Goal: Use online tool/utility: Utilize a website feature to perform a specific function

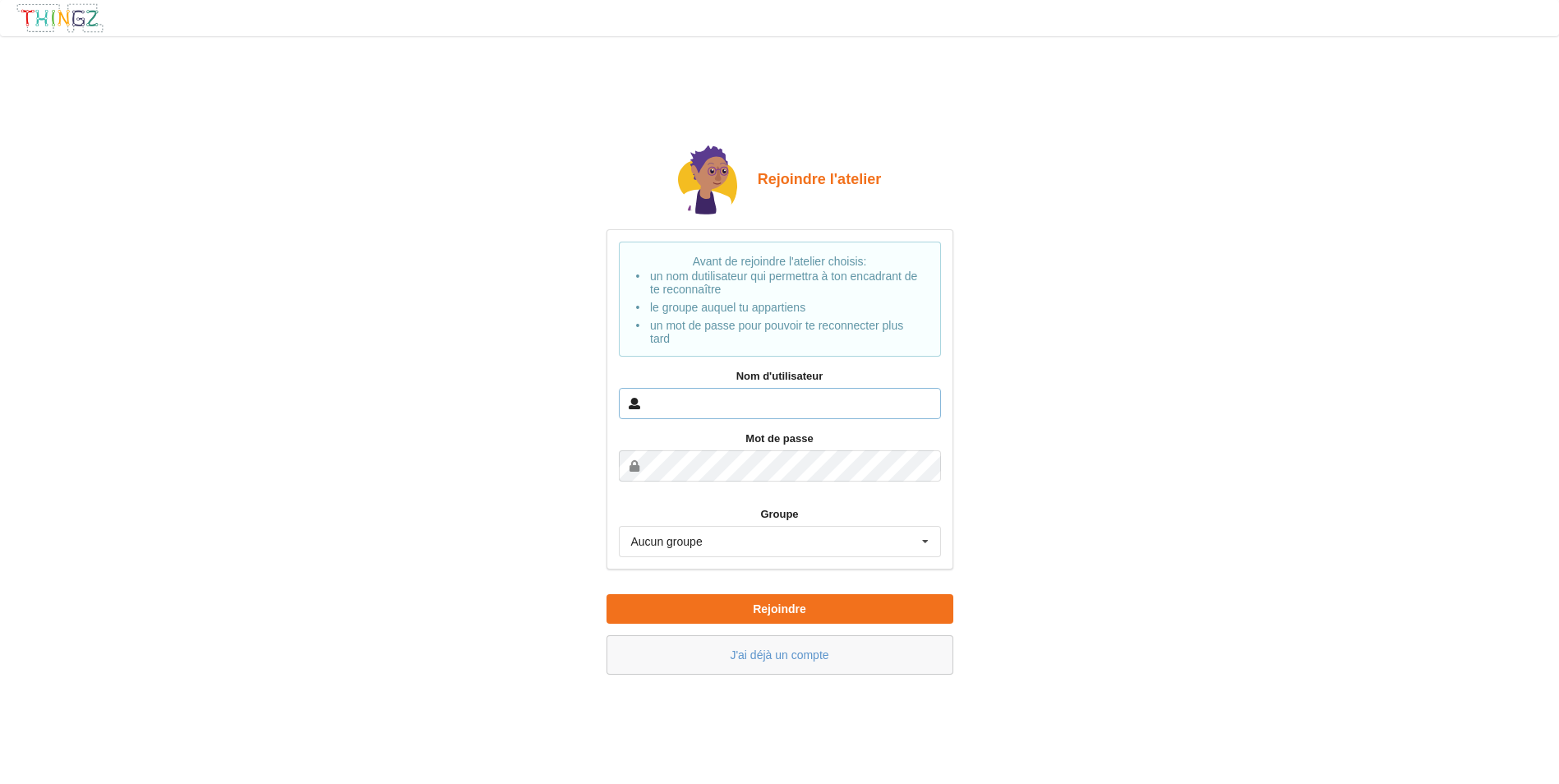
click at [736, 404] on input "text" at bounding box center [780, 403] width 322 height 31
type input "azra"
click at [606, 594] on button "Rejoindre" at bounding box center [780, 609] width 346 height 29
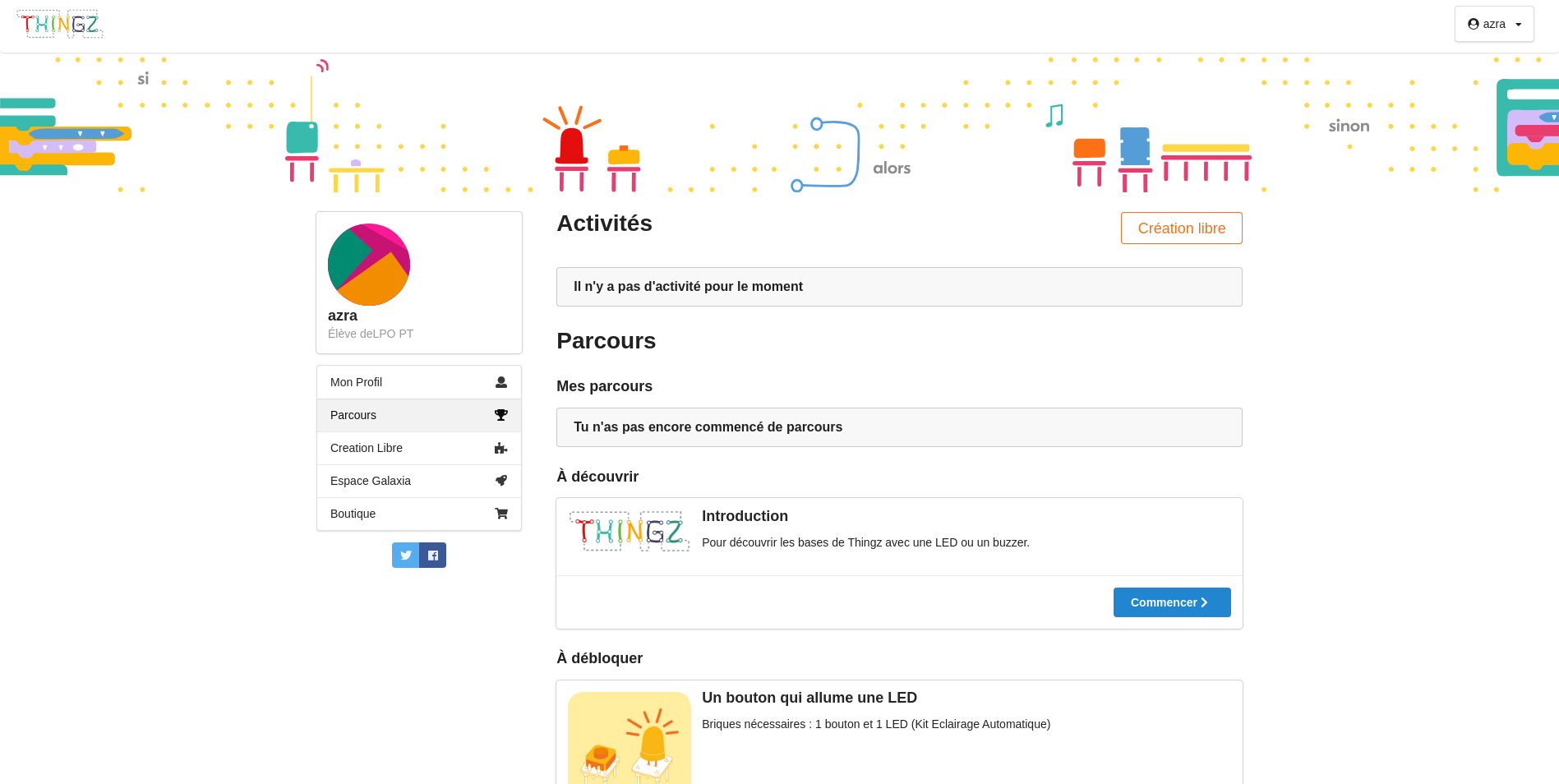
scroll to position [82, 0]
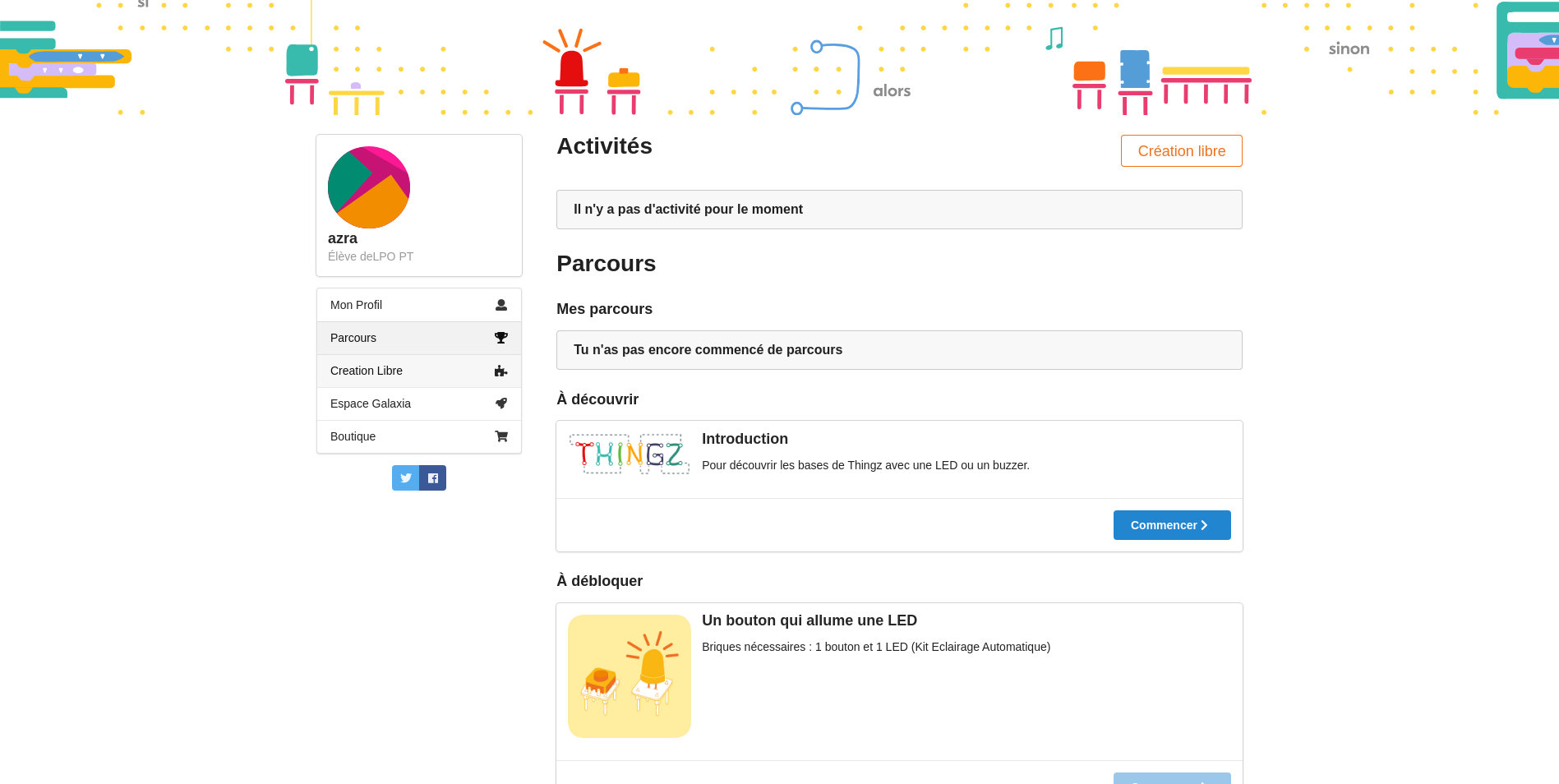
click at [428, 368] on link "Creation Libre" at bounding box center [418, 370] width 203 height 33
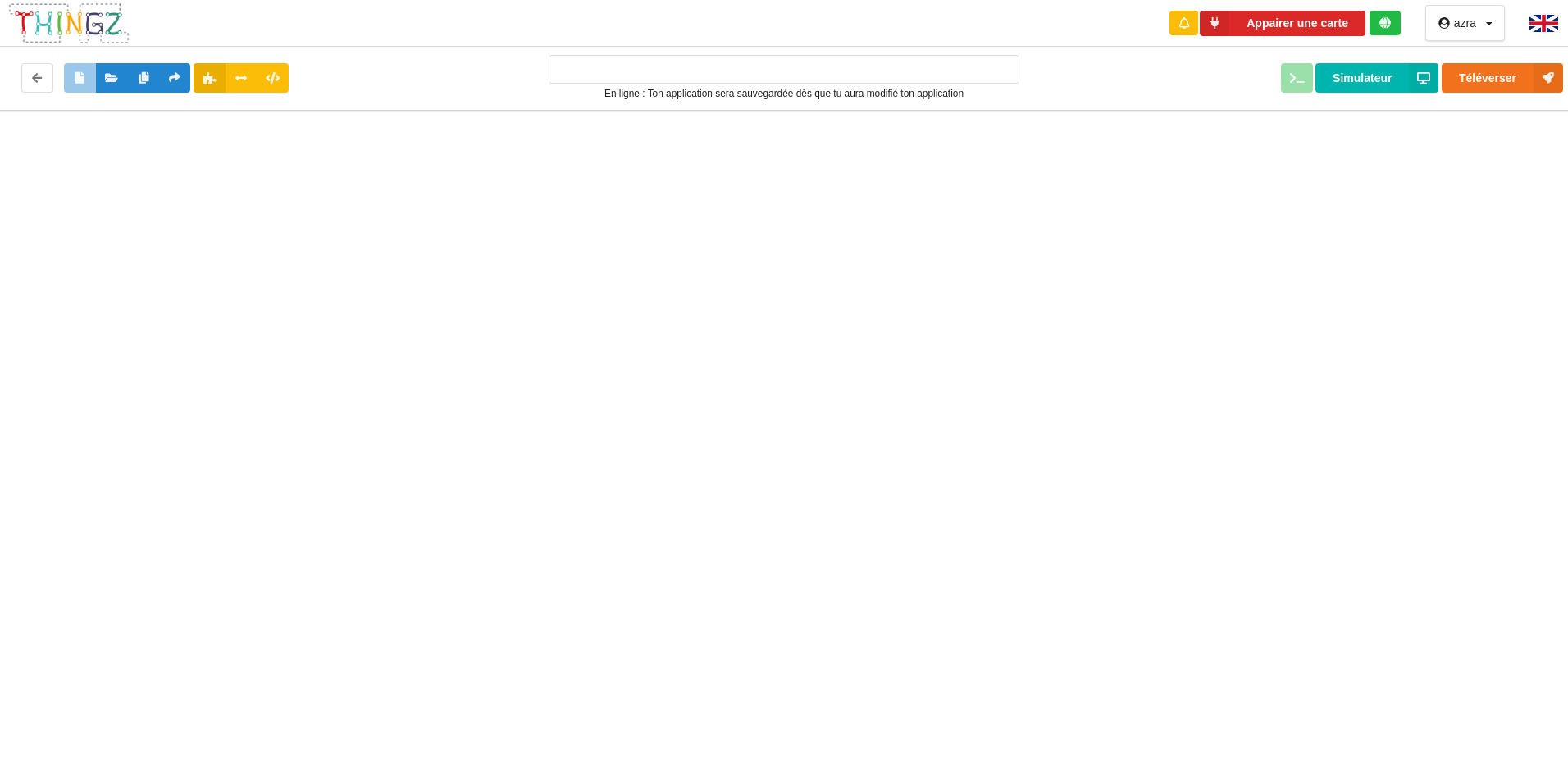
type input "Ma super application n°1"
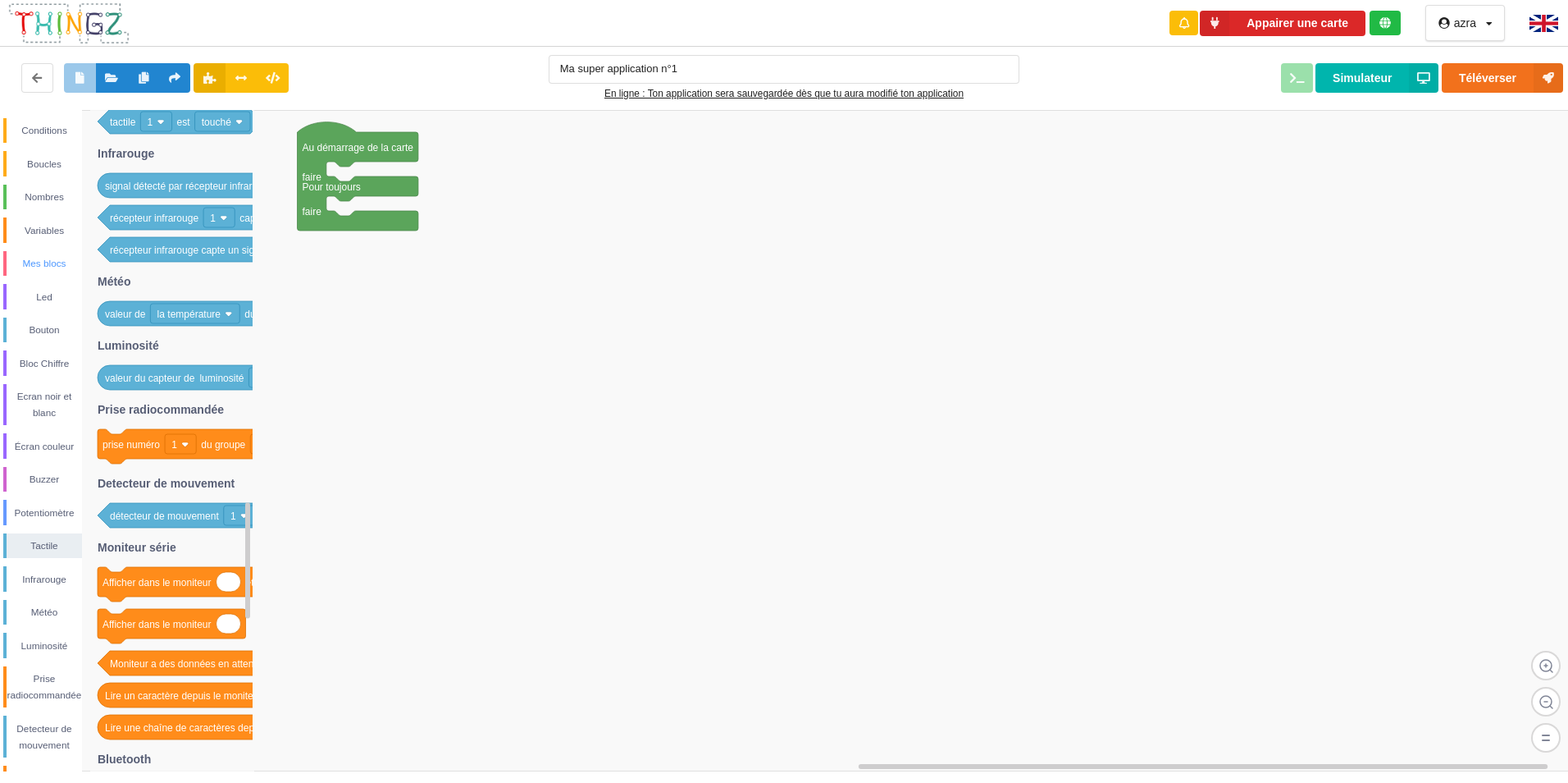
click at [25, 265] on div "Mes blocs" at bounding box center [44, 263] width 76 height 16
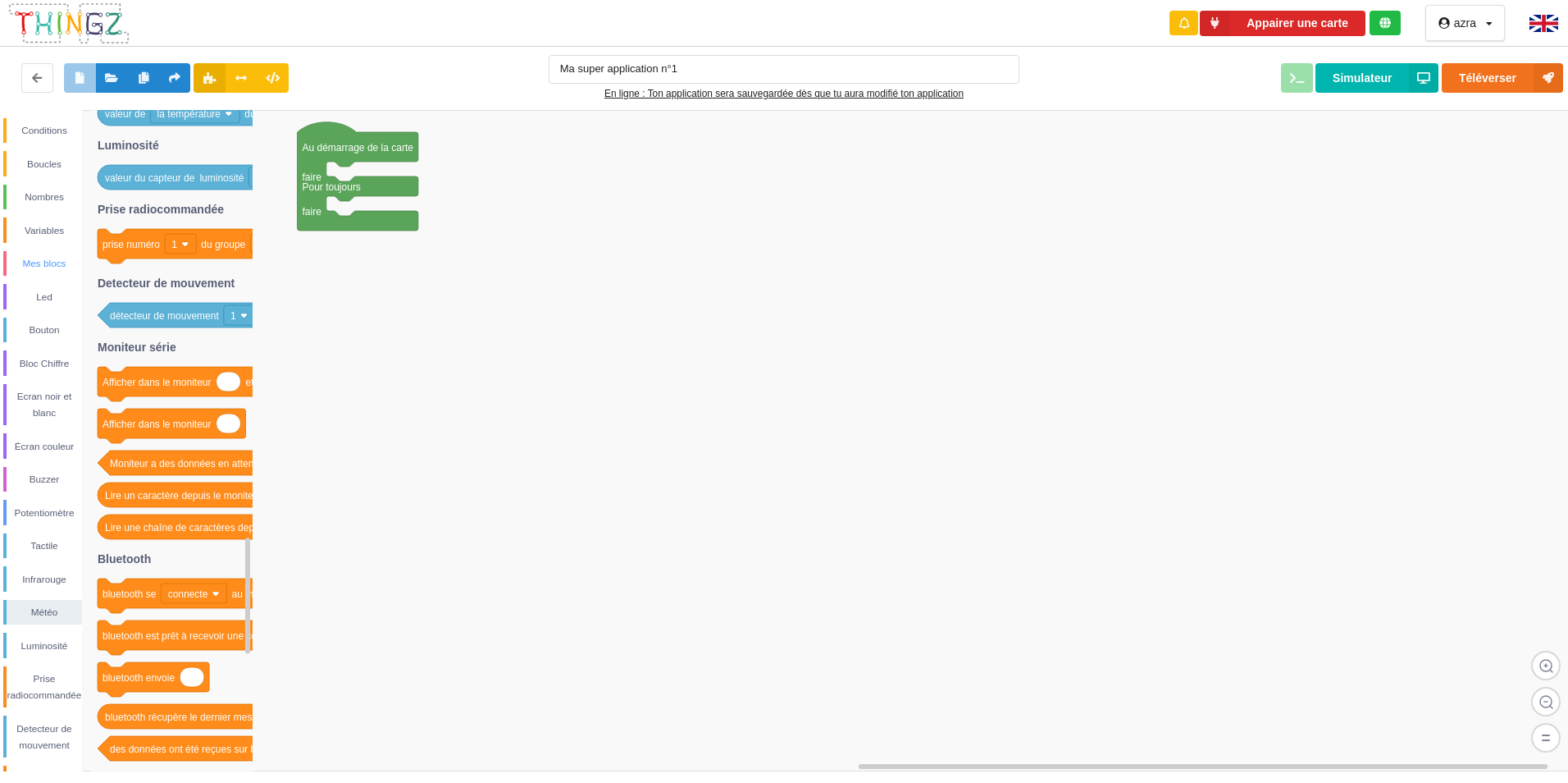
click at [59, 263] on div "Mes blocs" at bounding box center [44, 263] width 76 height 16
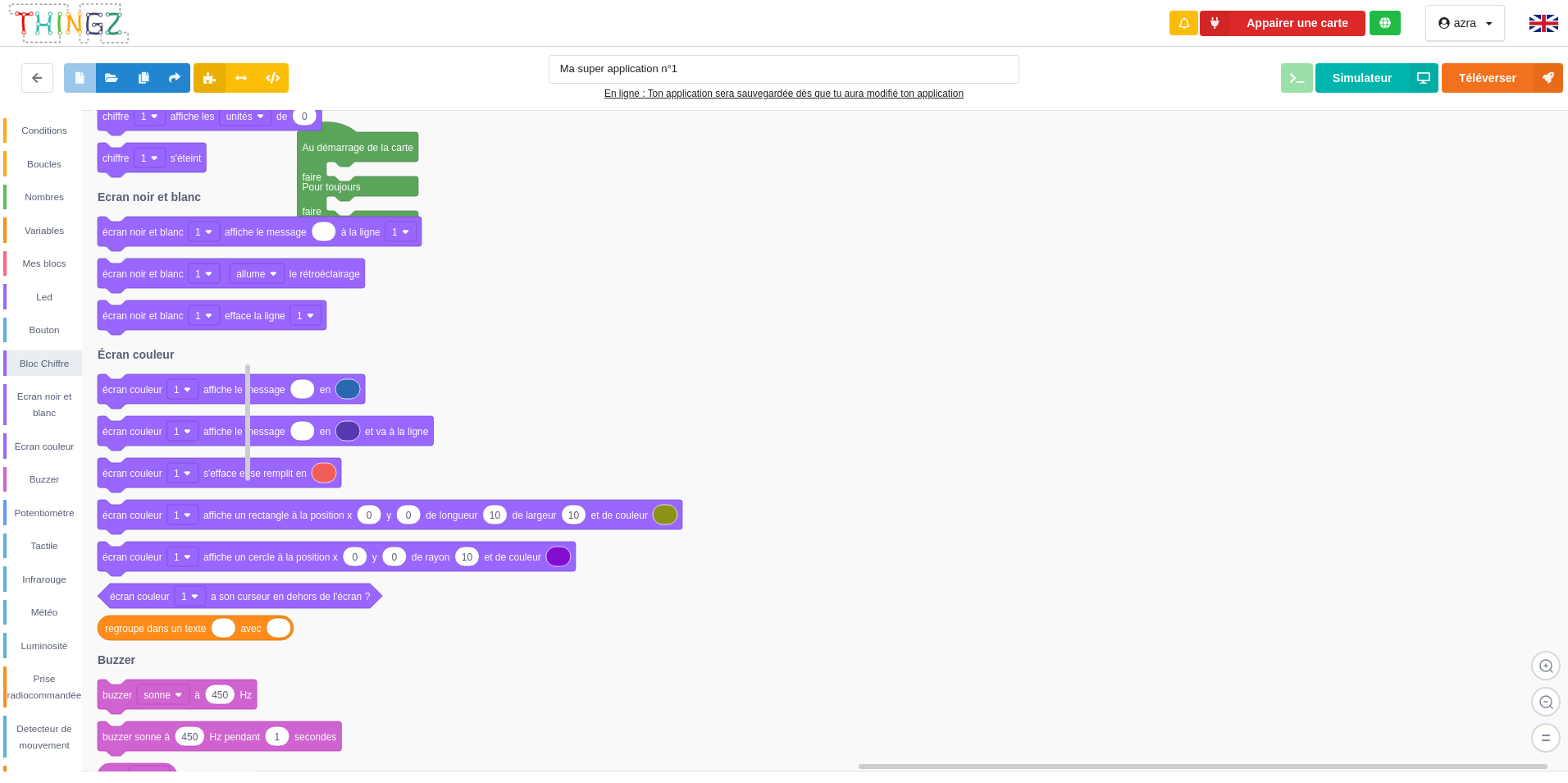
click at [192, 520] on rect at bounding box center [183, 514] width 31 height 20
click at [137, 512] on text "écran couleur" at bounding box center [133, 515] width 60 height 12
click at [140, 526] on icon at bounding box center [389, 517] width 585 height 35
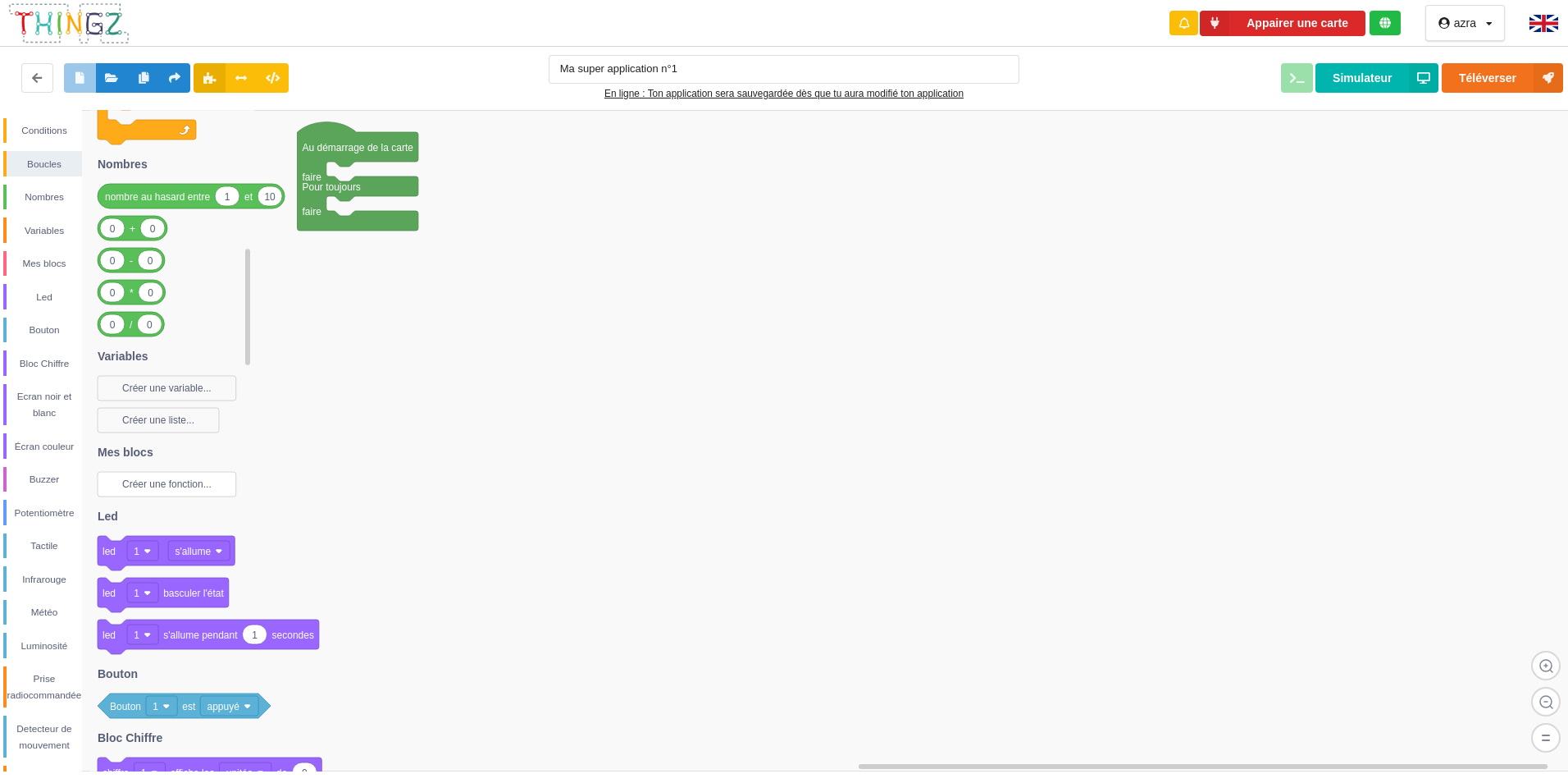
click at [180, 485] on text "Créer une fonction..." at bounding box center [167, 483] width 89 height 12
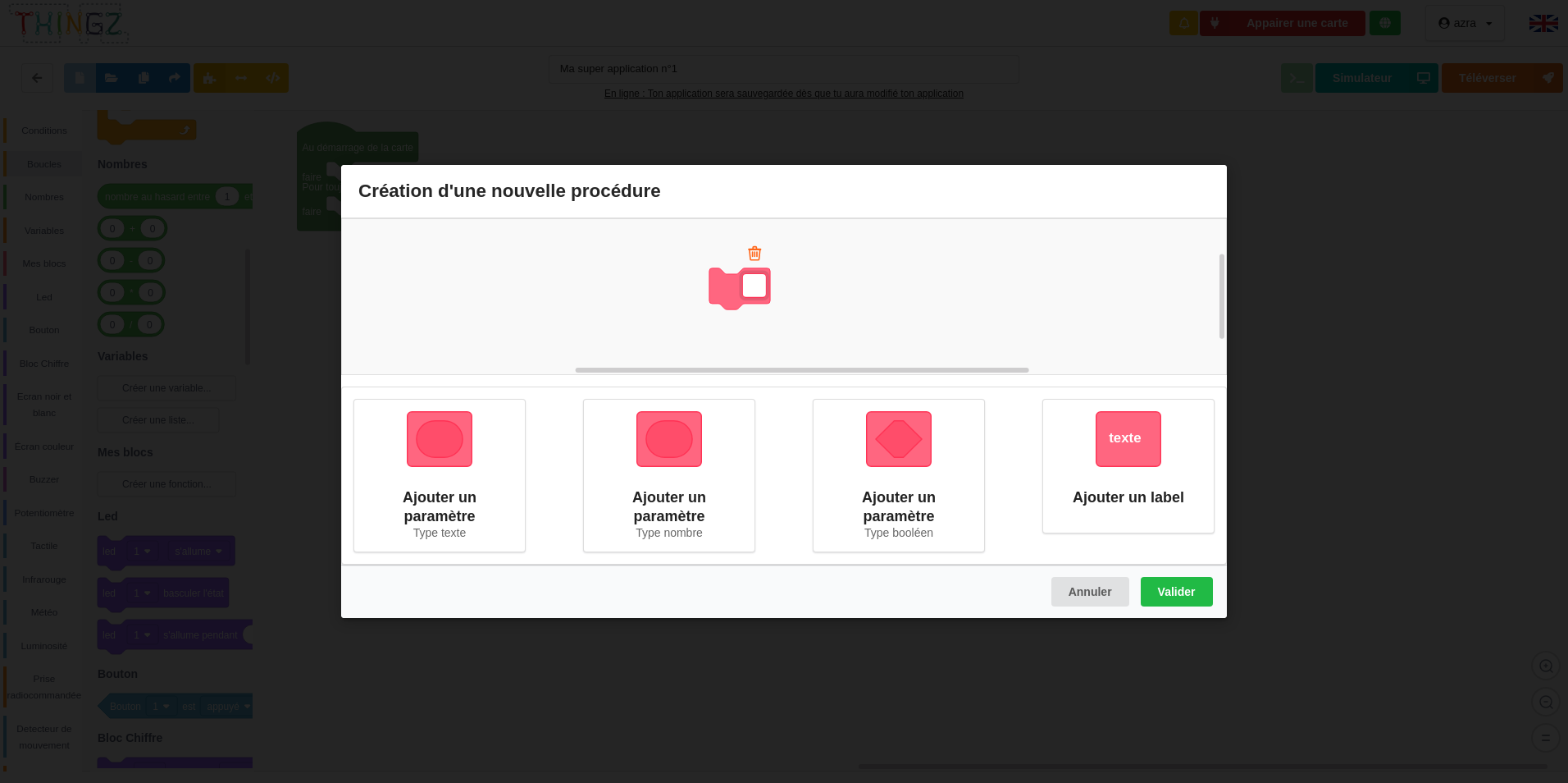
click at [1335, 516] on div "Création d'une nouvelle procédure Ajouter un paramètre Type texte Ajouter un pa…" at bounding box center [784, 392] width 1568 height 783
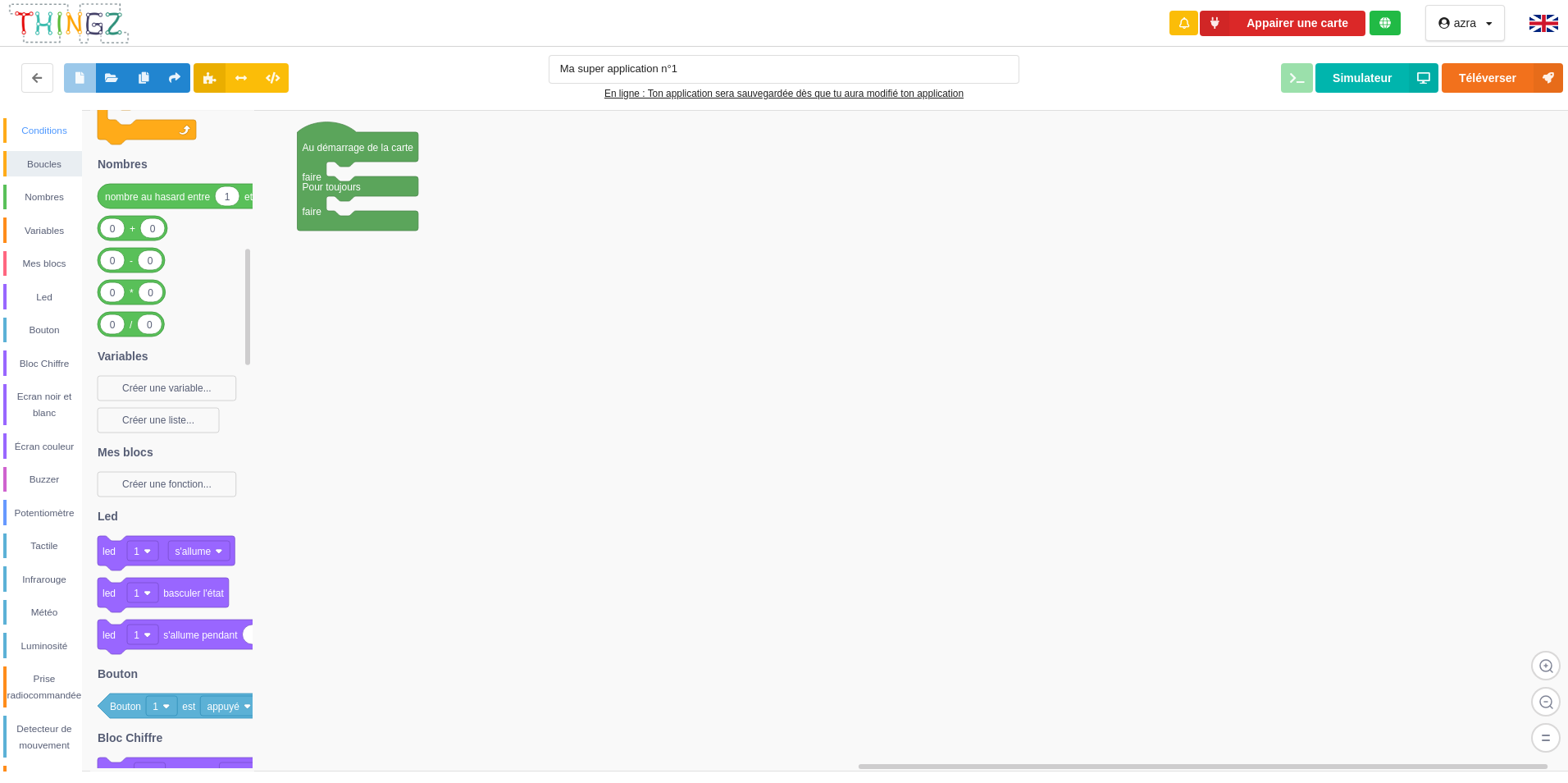
click at [57, 135] on div "Conditions" at bounding box center [44, 130] width 76 height 16
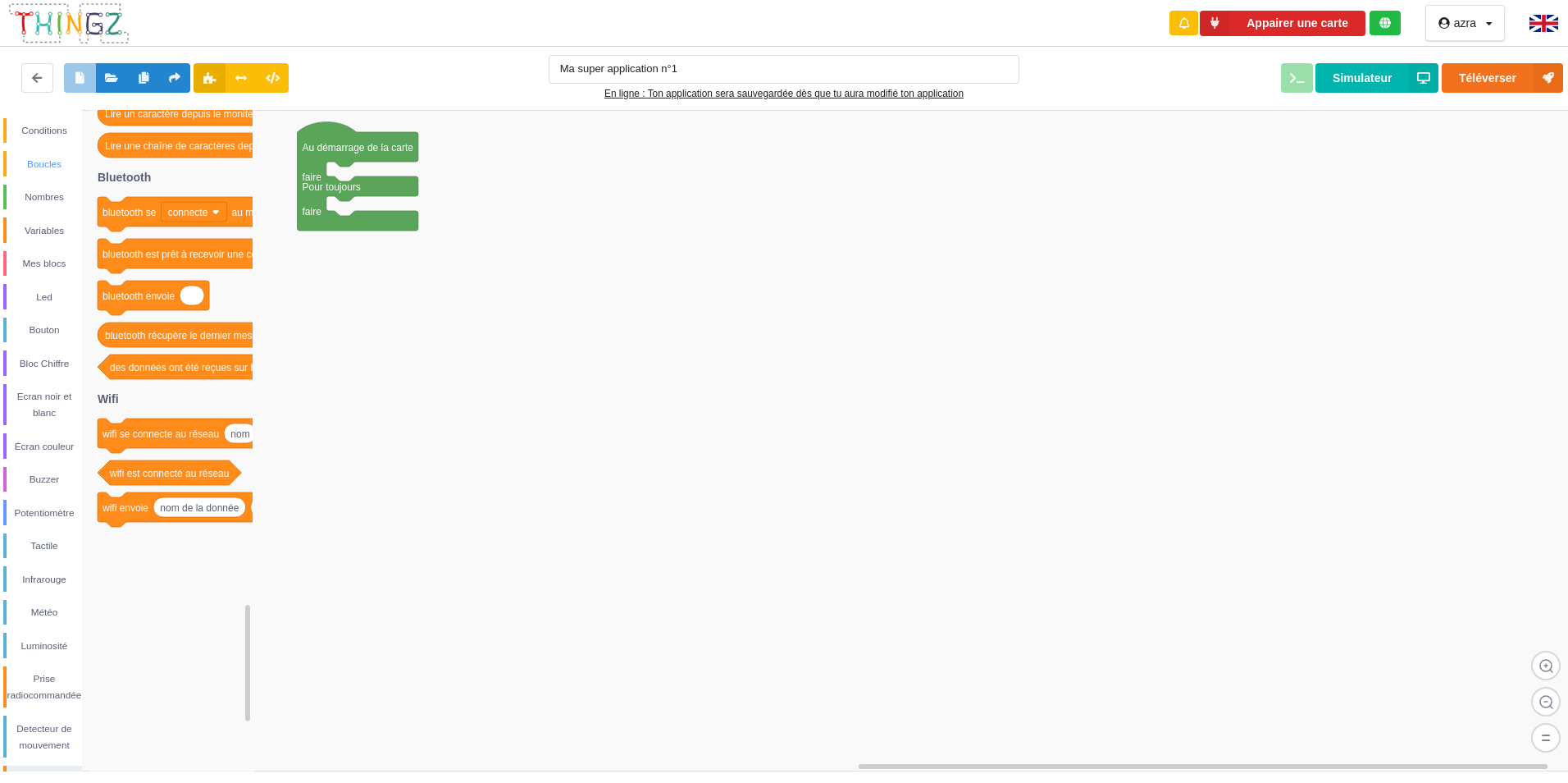
click at [41, 162] on div "Boucles" at bounding box center [44, 164] width 76 height 16
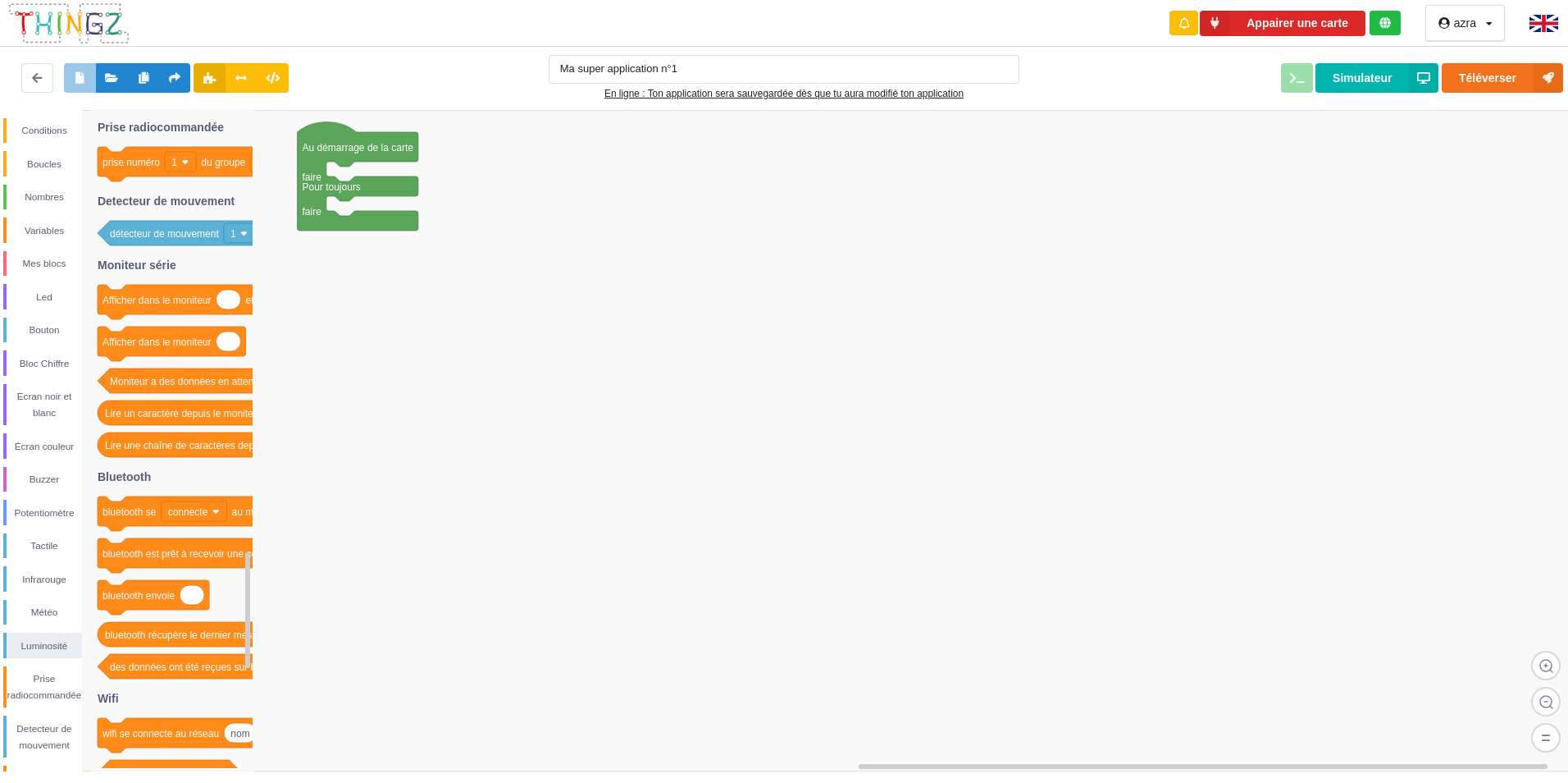
click at [36, 181] on div "Conditions Boucles Nombres Variables Mes blocs Led Bouton Bloc Chiffre Ecran no…" at bounding box center [41, 488] width 82 height 739
click at [45, 198] on div "Nombres" at bounding box center [44, 197] width 76 height 16
click at [53, 304] on div "Led" at bounding box center [44, 297] width 76 height 16
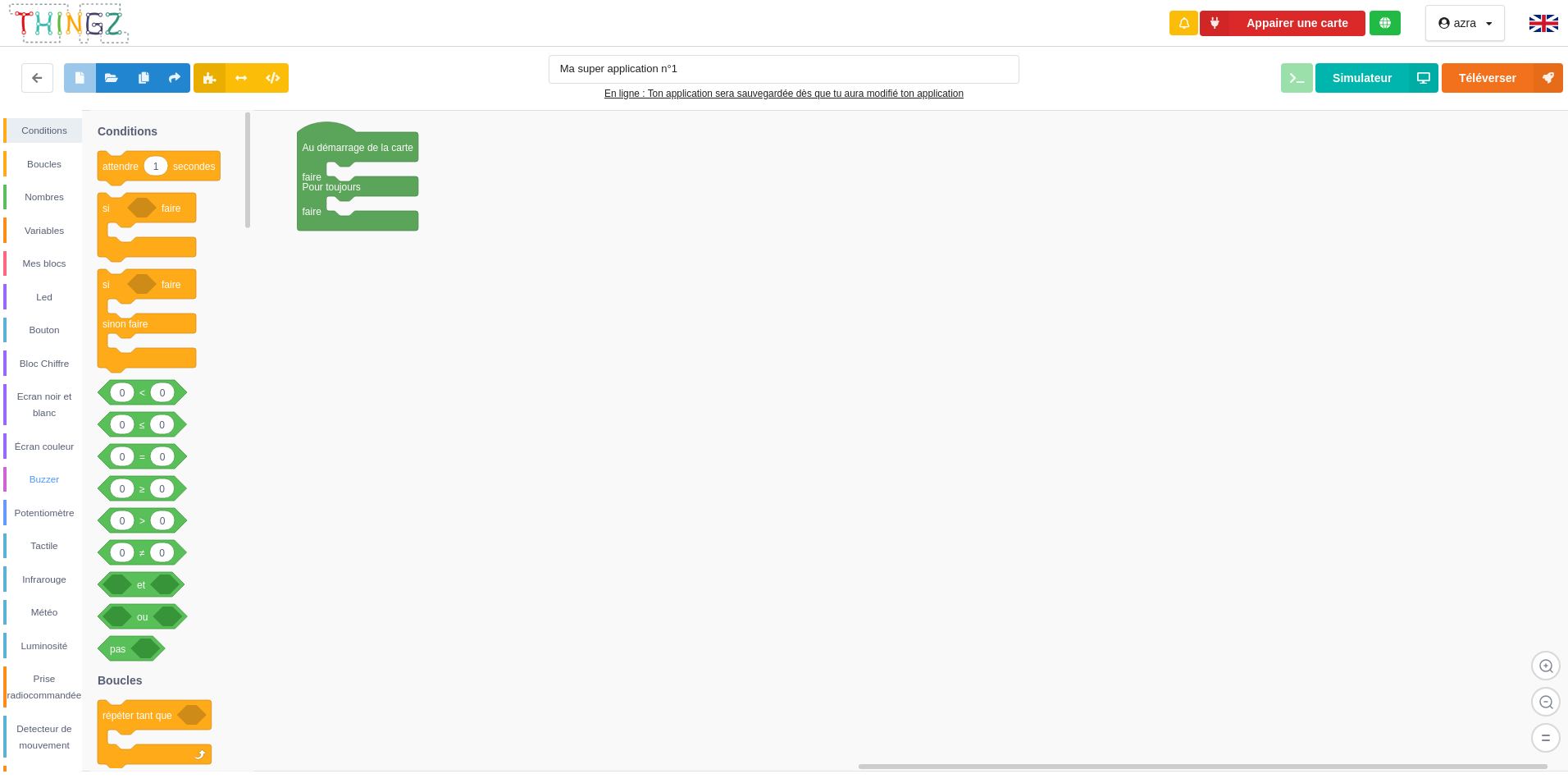
click at [62, 484] on div "Buzzer" at bounding box center [44, 479] width 76 height 16
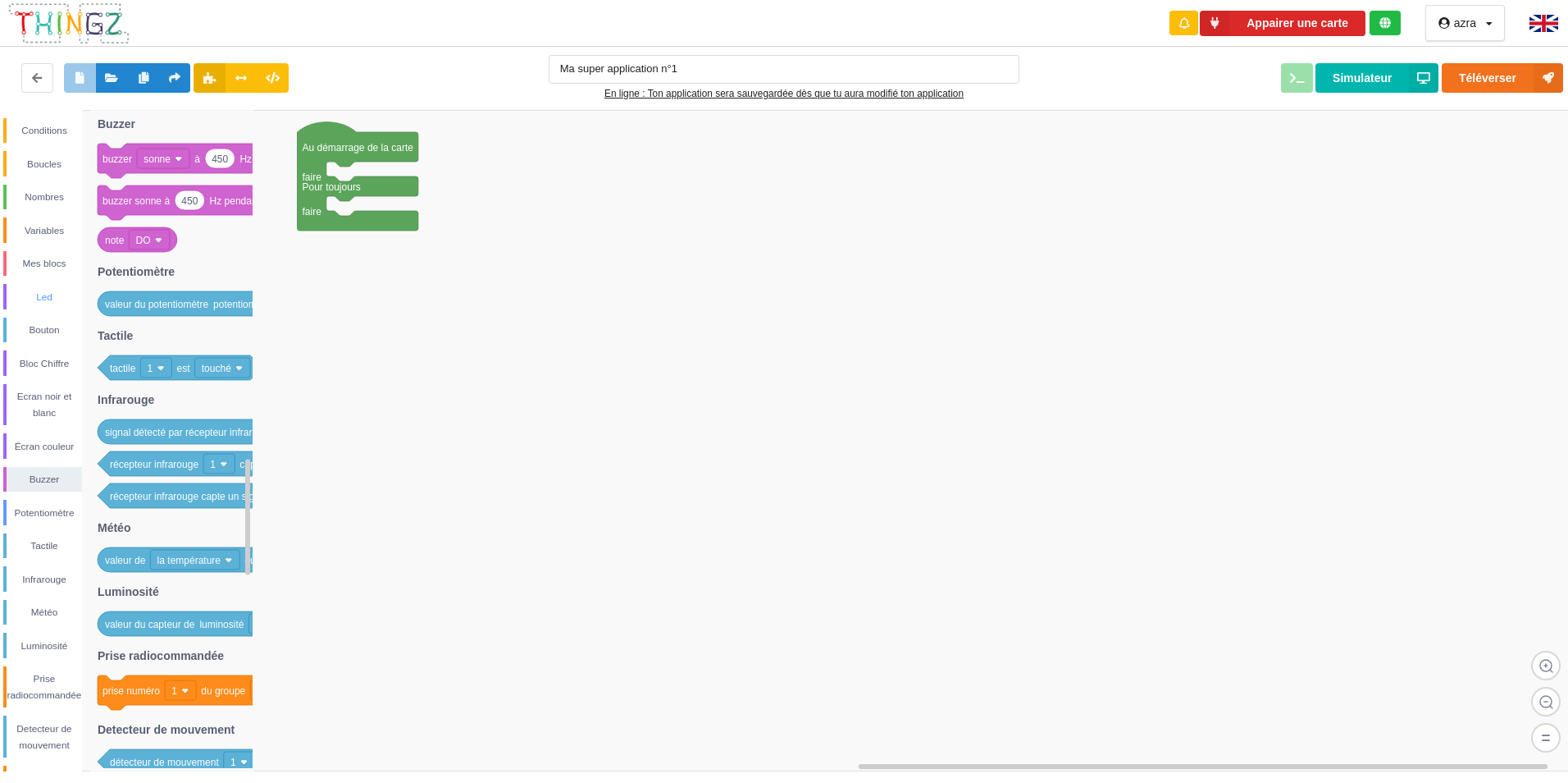
click at [29, 292] on div "Led" at bounding box center [44, 297] width 76 height 16
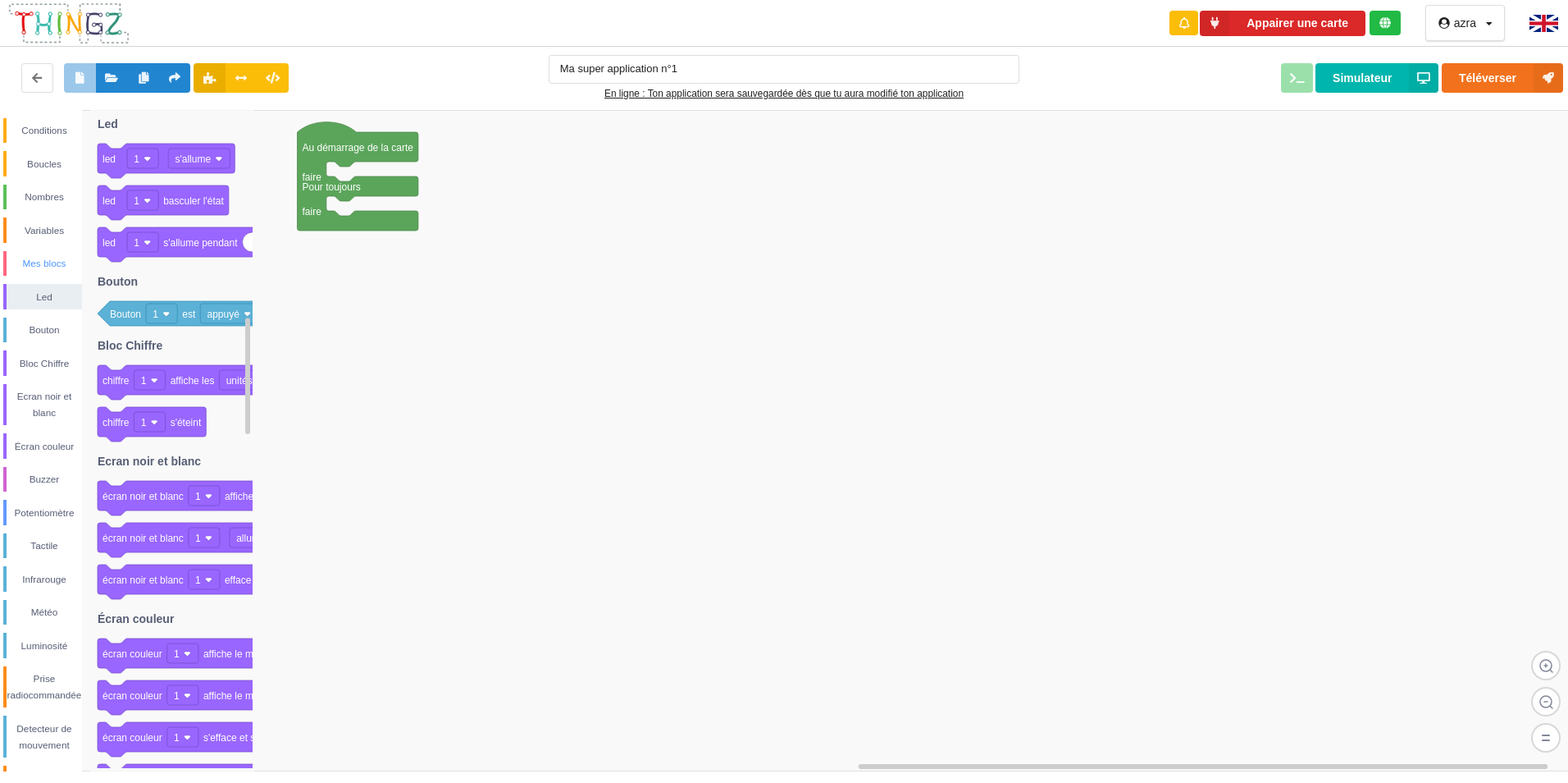
click at [62, 263] on div "Mes blocs" at bounding box center [44, 263] width 76 height 16
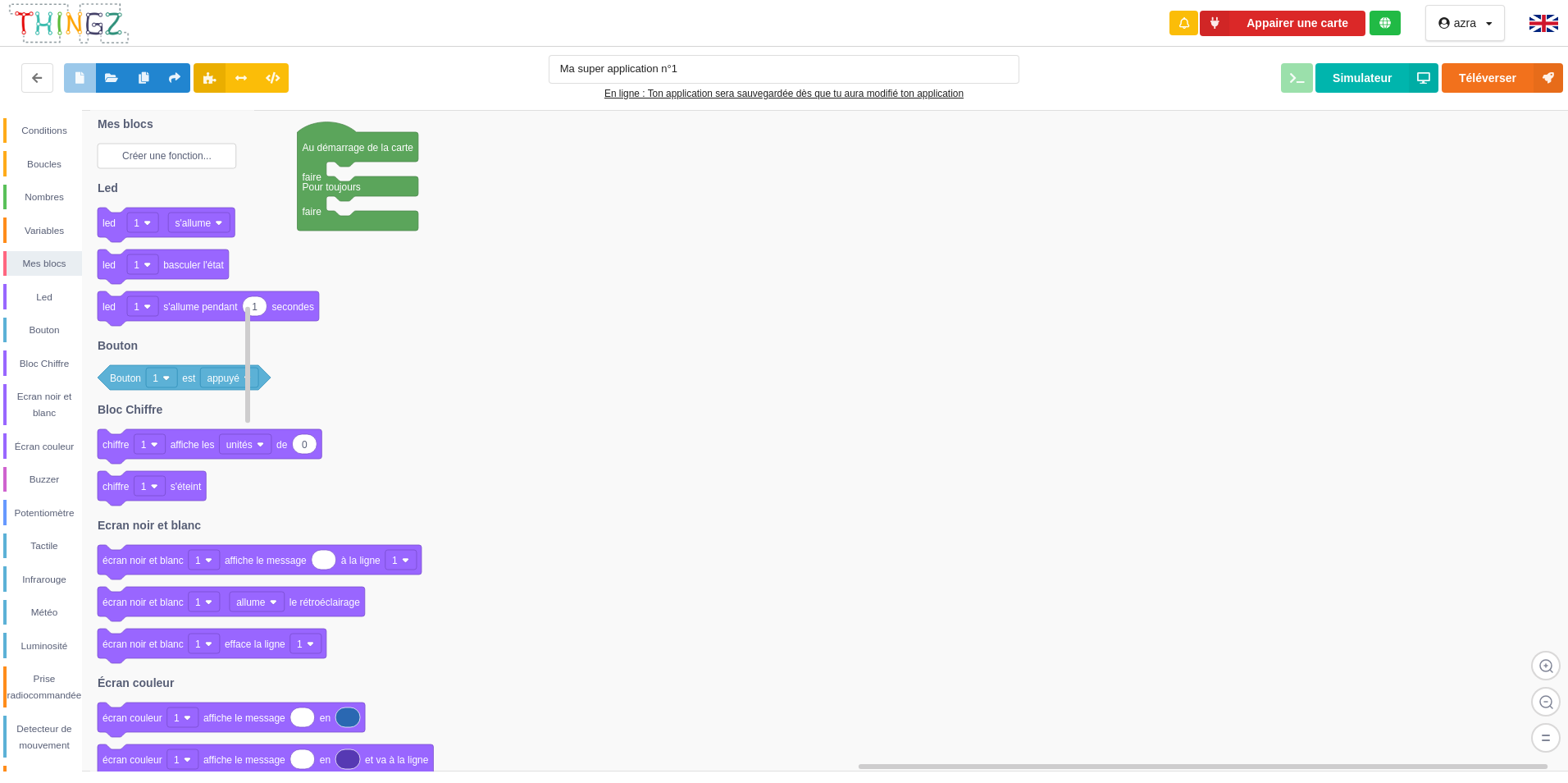
click at [193, 147] on rect at bounding box center [167, 156] width 138 height 25
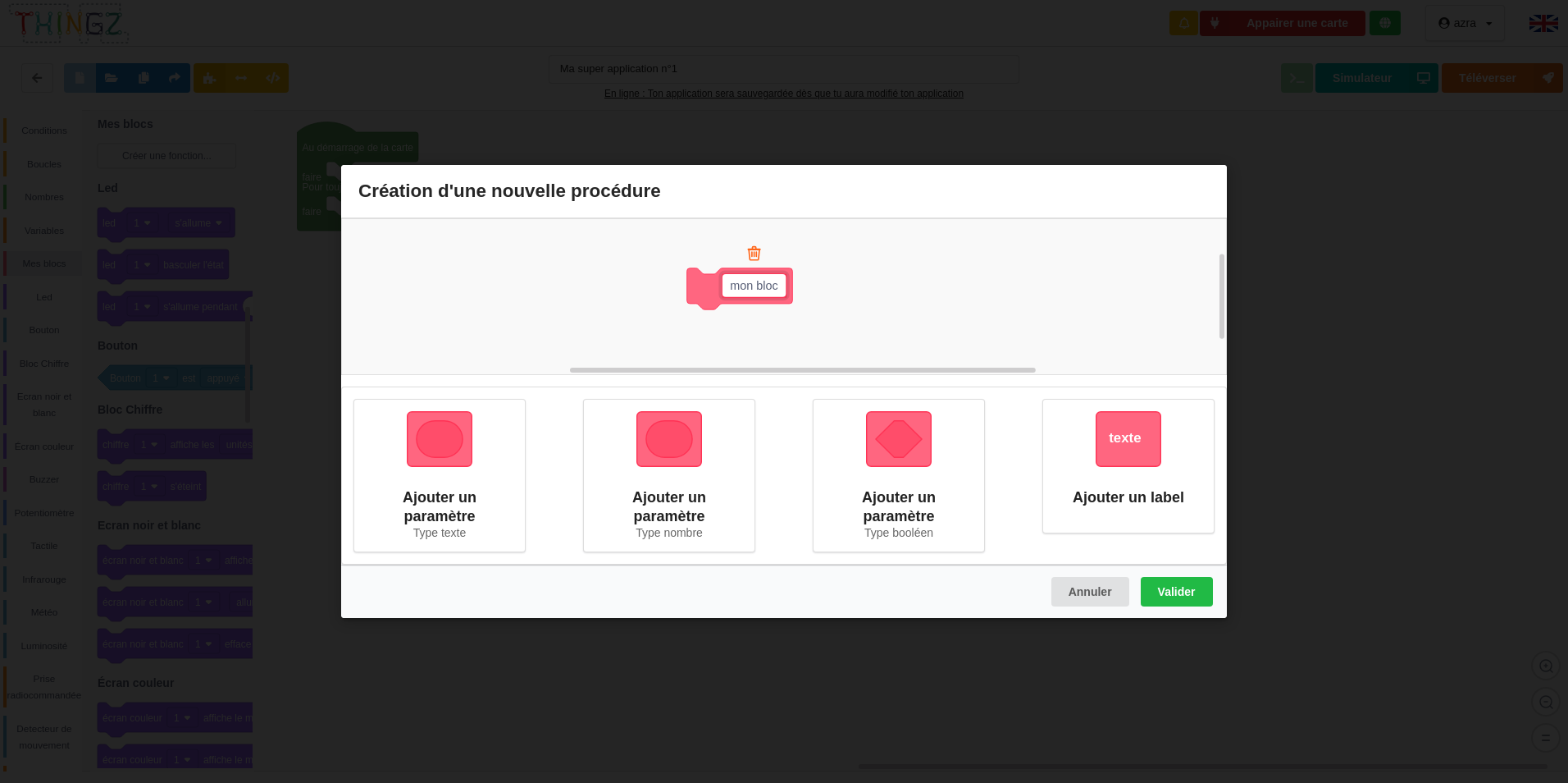
click at [412, 62] on div "Création d'une nouvelle procédure mon bloc Ajouter un paramètre Type texte Ajou…" at bounding box center [784, 392] width 1568 height 783
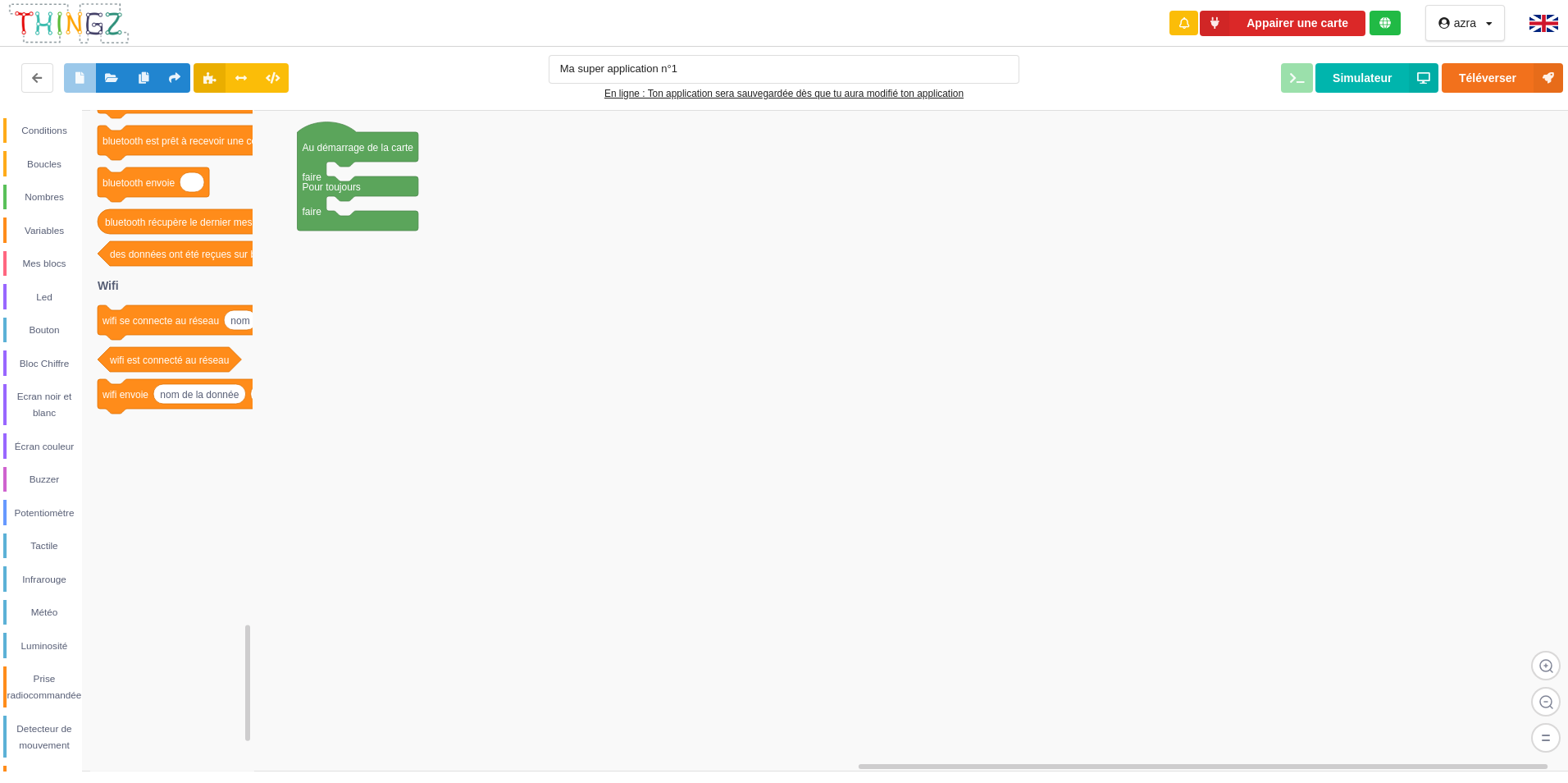
drag, startPoint x: 70, startPoint y: 202, endPoint x: 1130, endPoint y: 247, distance: 1061.0
click at [1130, 247] on rect at bounding box center [790, 441] width 1580 height 661
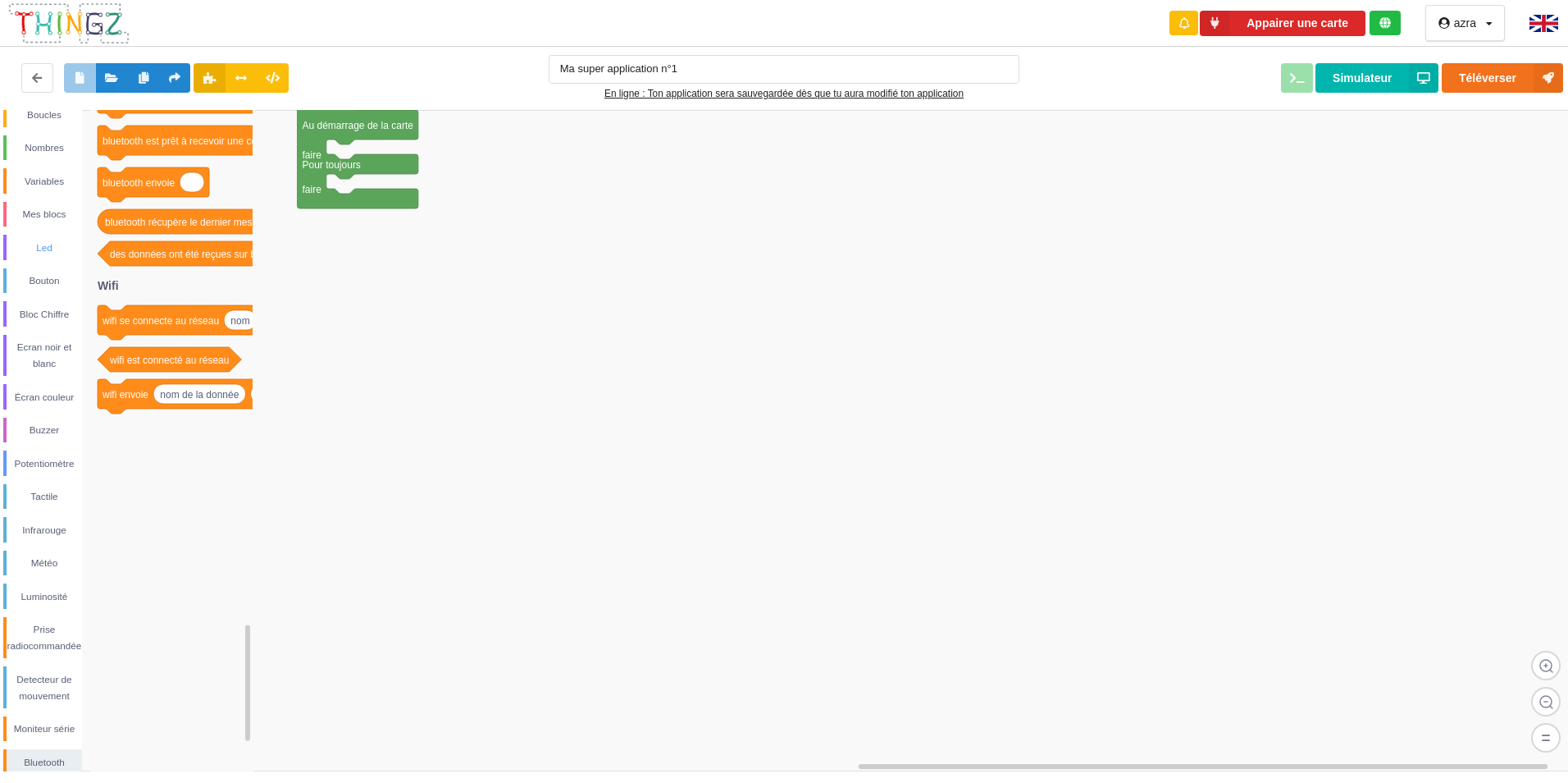
scroll to position [94, 0]
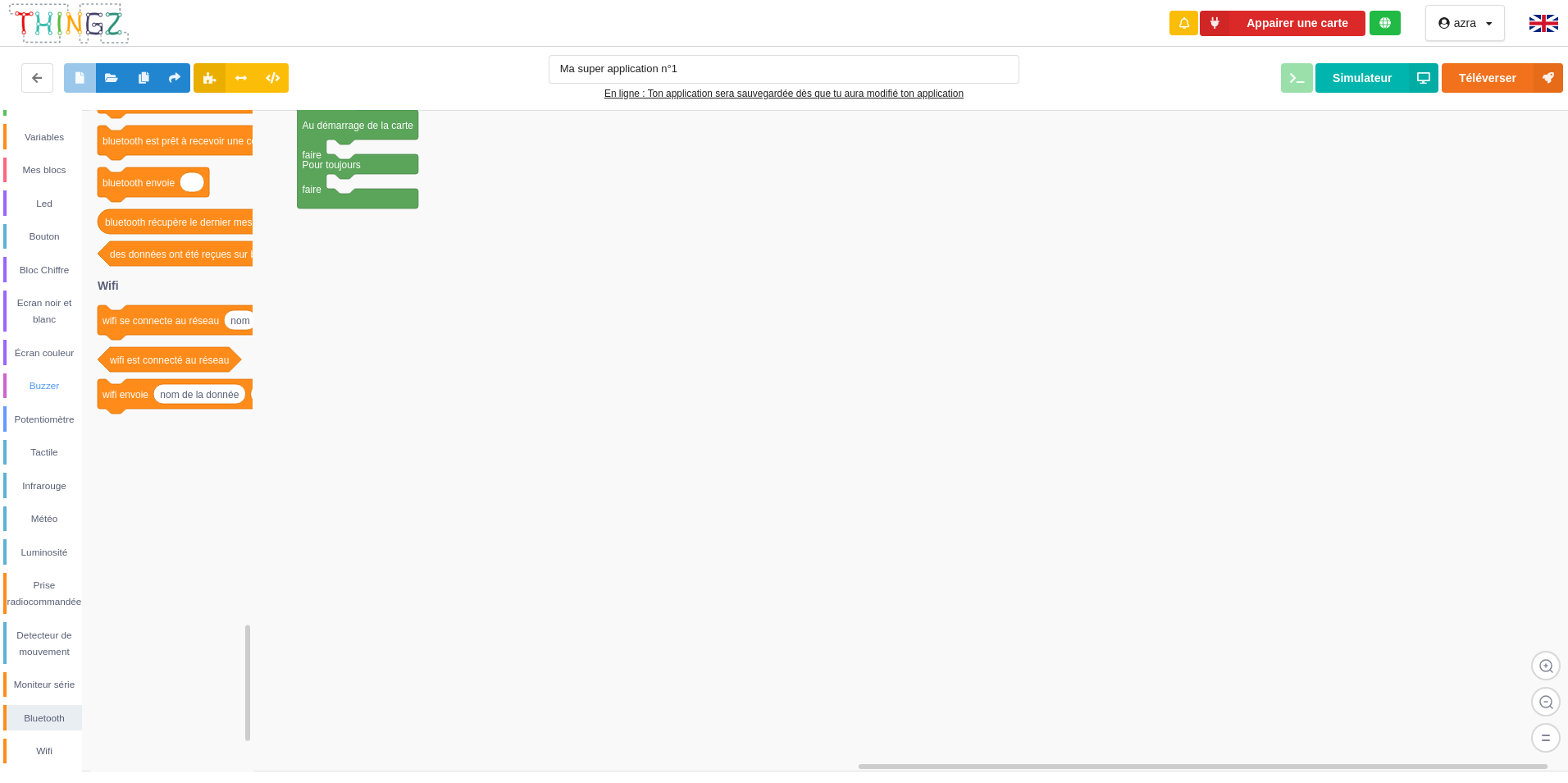
click at [46, 384] on div "Buzzer" at bounding box center [44, 386] width 76 height 16
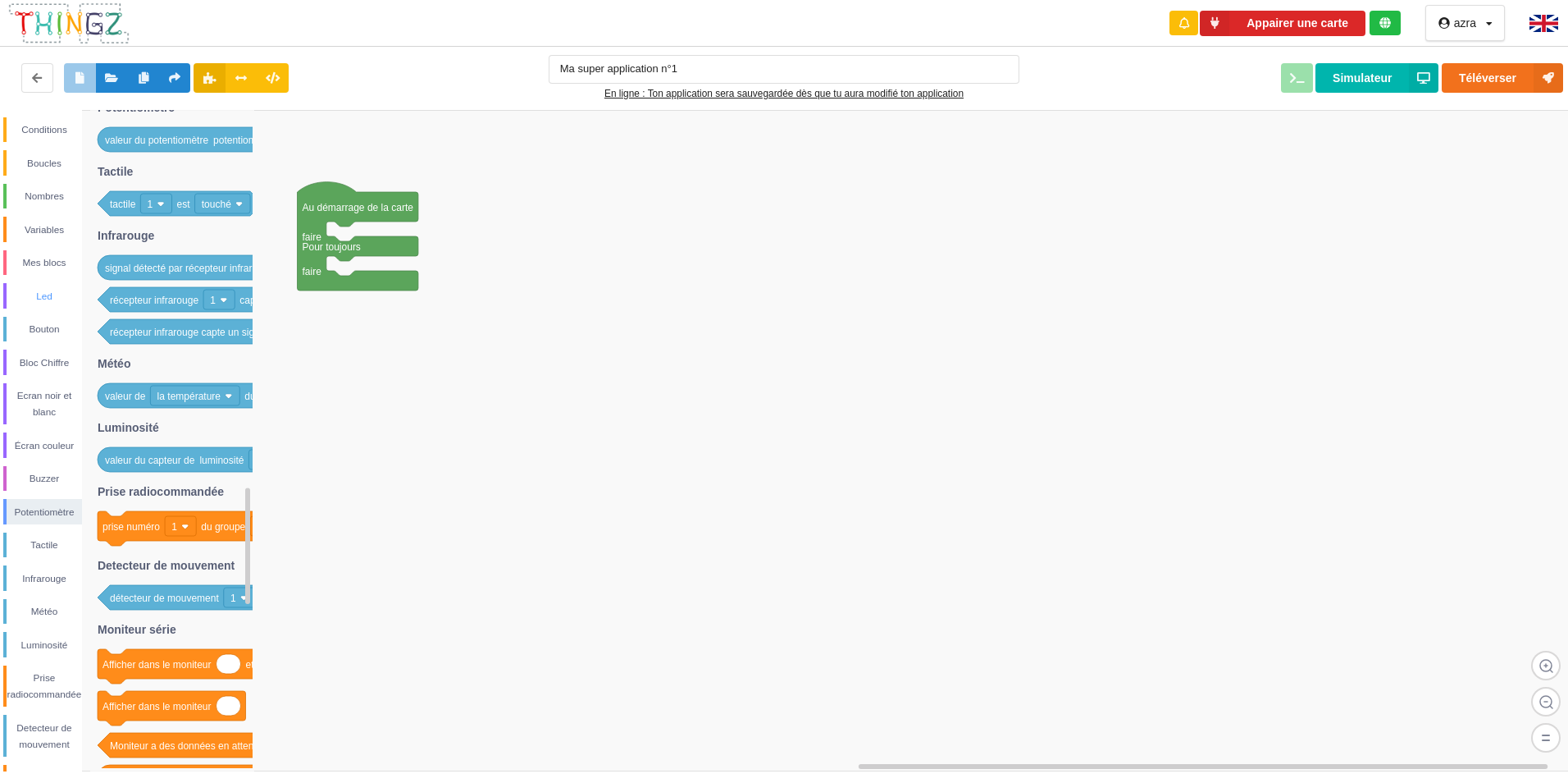
scroll to position [0, 0]
click at [44, 167] on div "Boucles" at bounding box center [44, 164] width 76 height 16
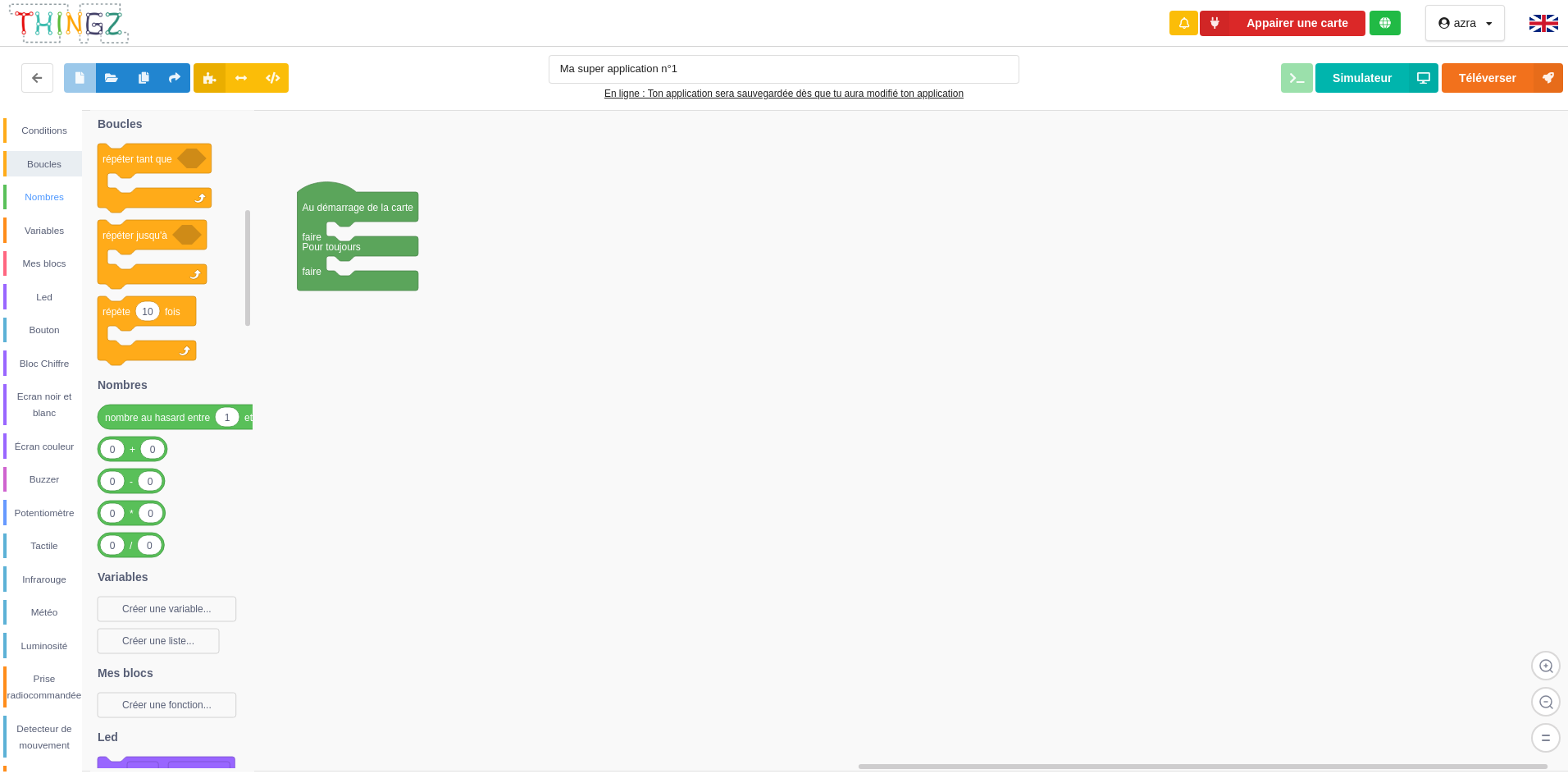
click at [55, 198] on div "Nombres" at bounding box center [44, 197] width 76 height 16
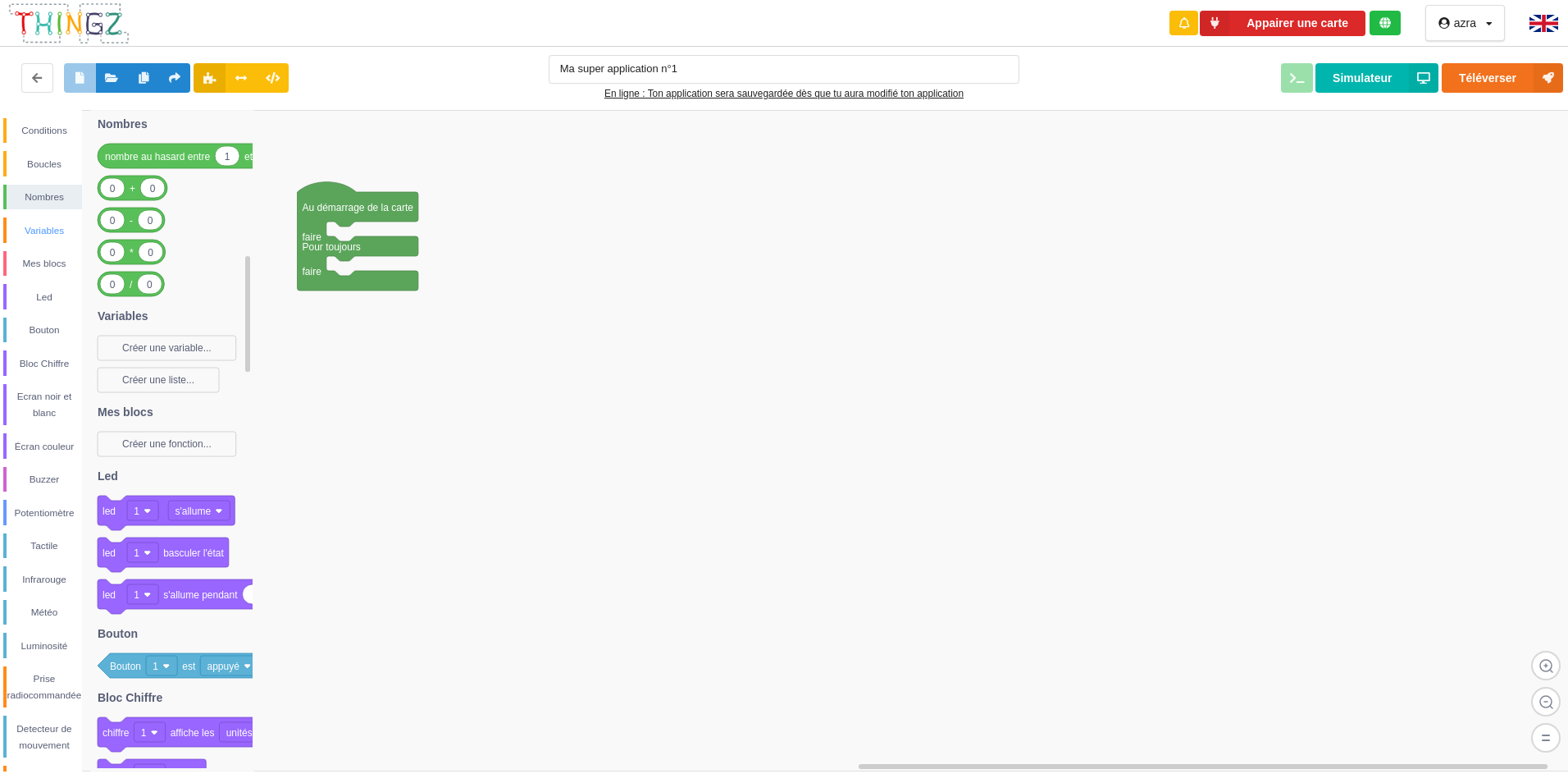
click at [47, 222] on div "Variables" at bounding box center [44, 230] width 76 height 16
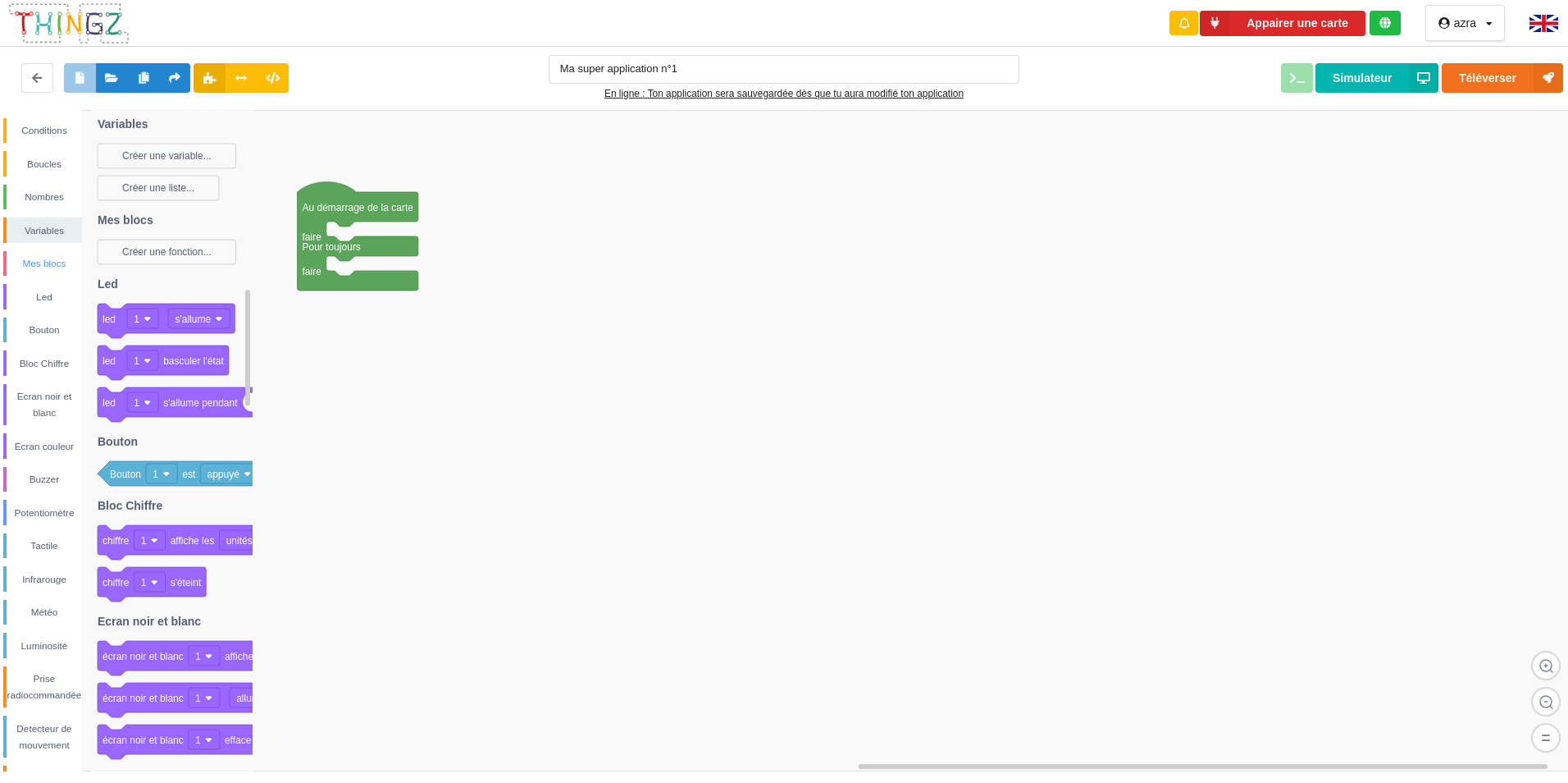
click at [42, 259] on div "Mes blocs" at bounding box center [44, 263] width 76 height 16
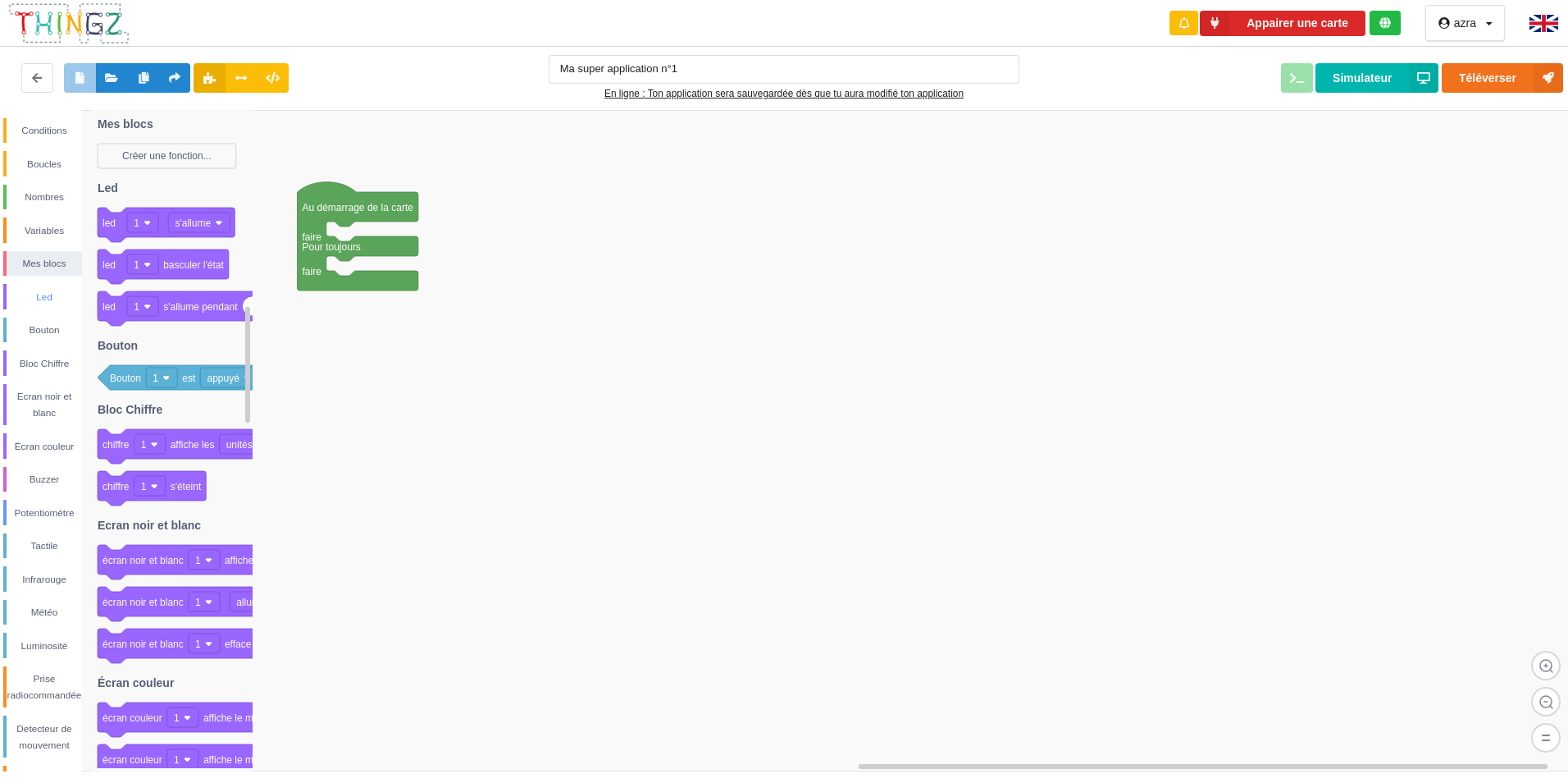
click at [57, 296] on div "Led" at bounding box center [44, 297] width 76 height 16
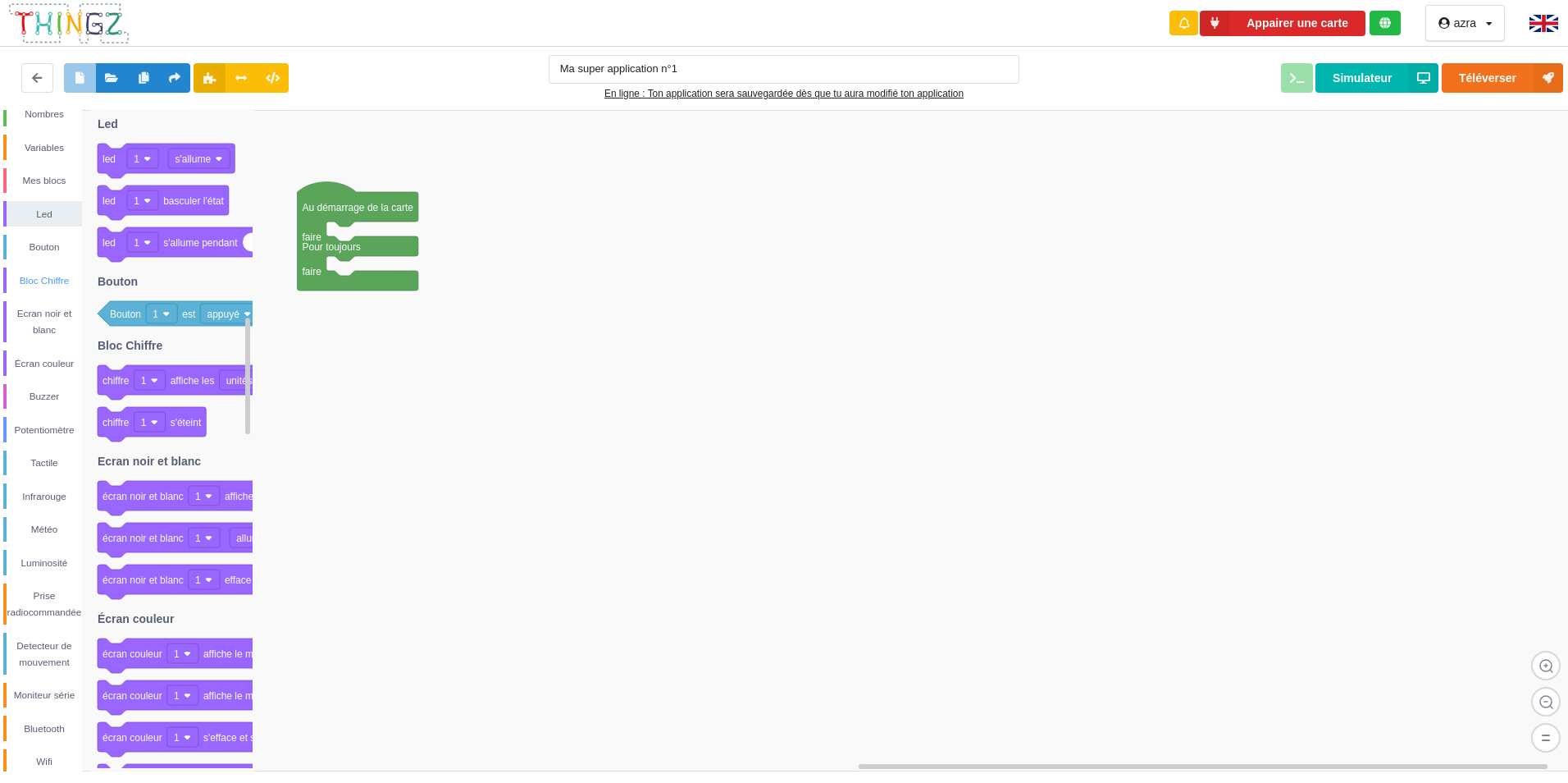
scroll to position [94, 0]
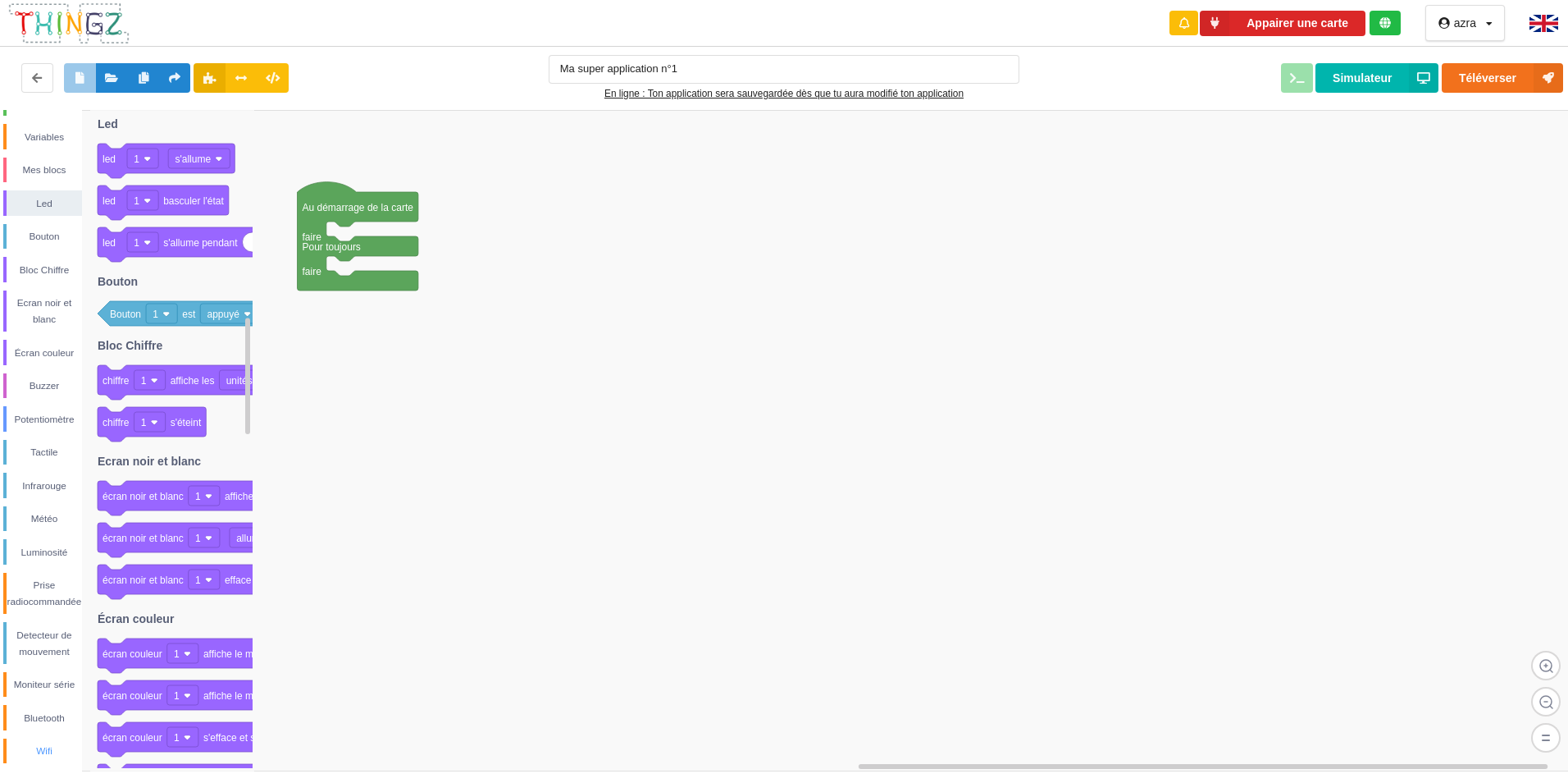
click at [27, 745] on div "Wifi" at bounding box center [44, 751] width 76 height 16
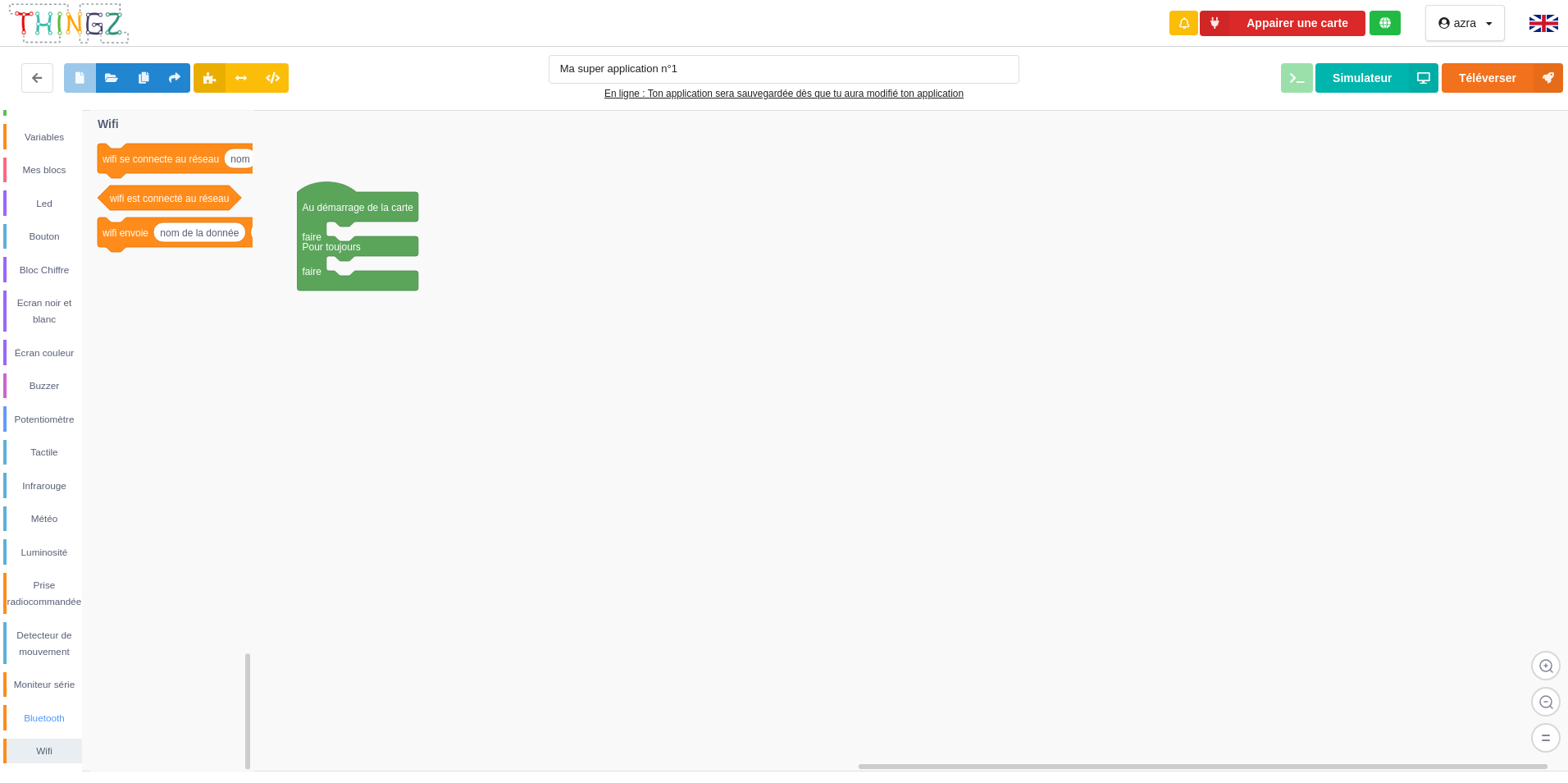
click at [47, 723] on div "Bluetooth" at bounding box center [44, 718] width 76 height 16
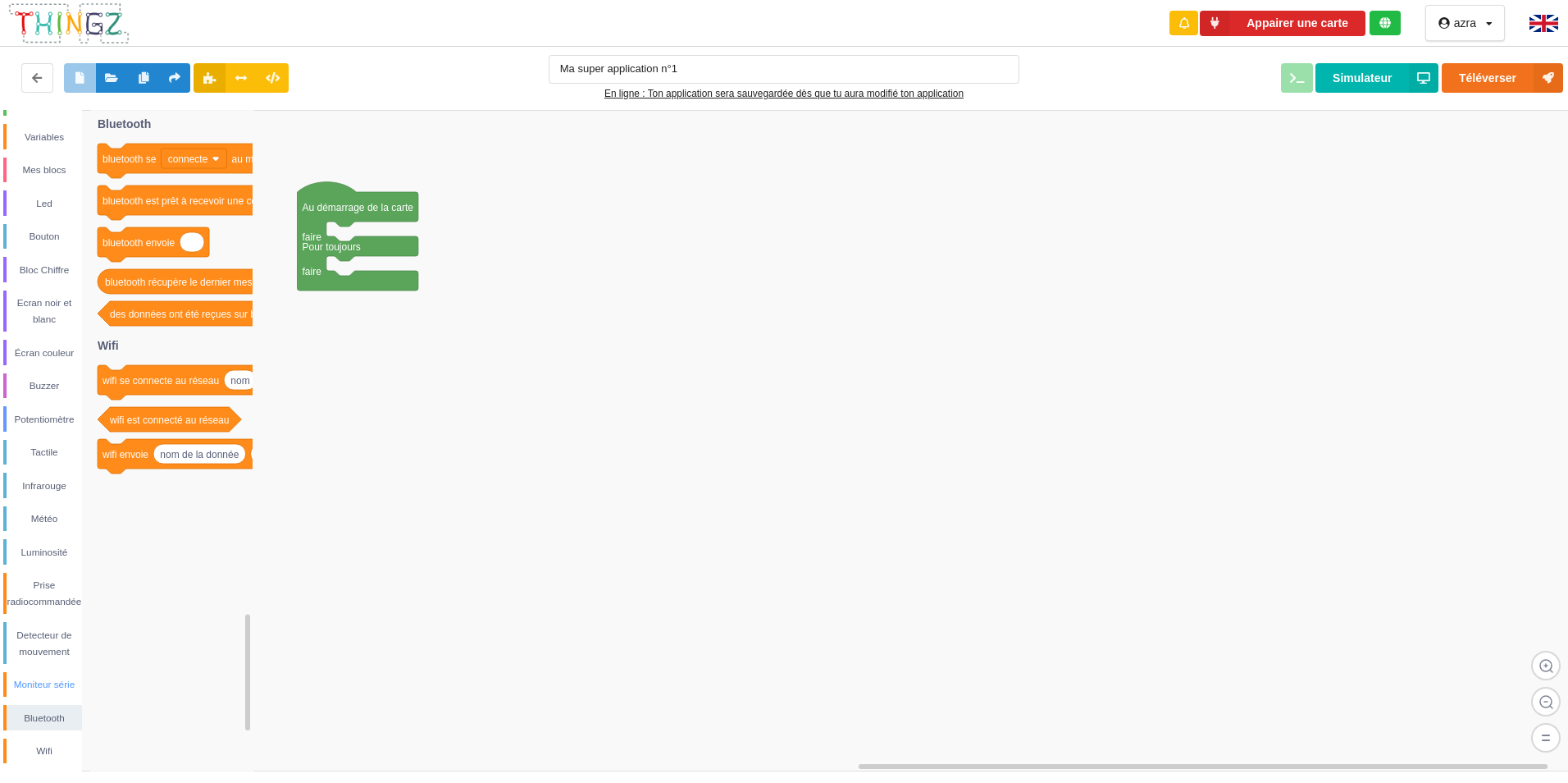
click at [55, 691] on div "Moniteur série" at bounding box center [44, 685] width 76 height 16
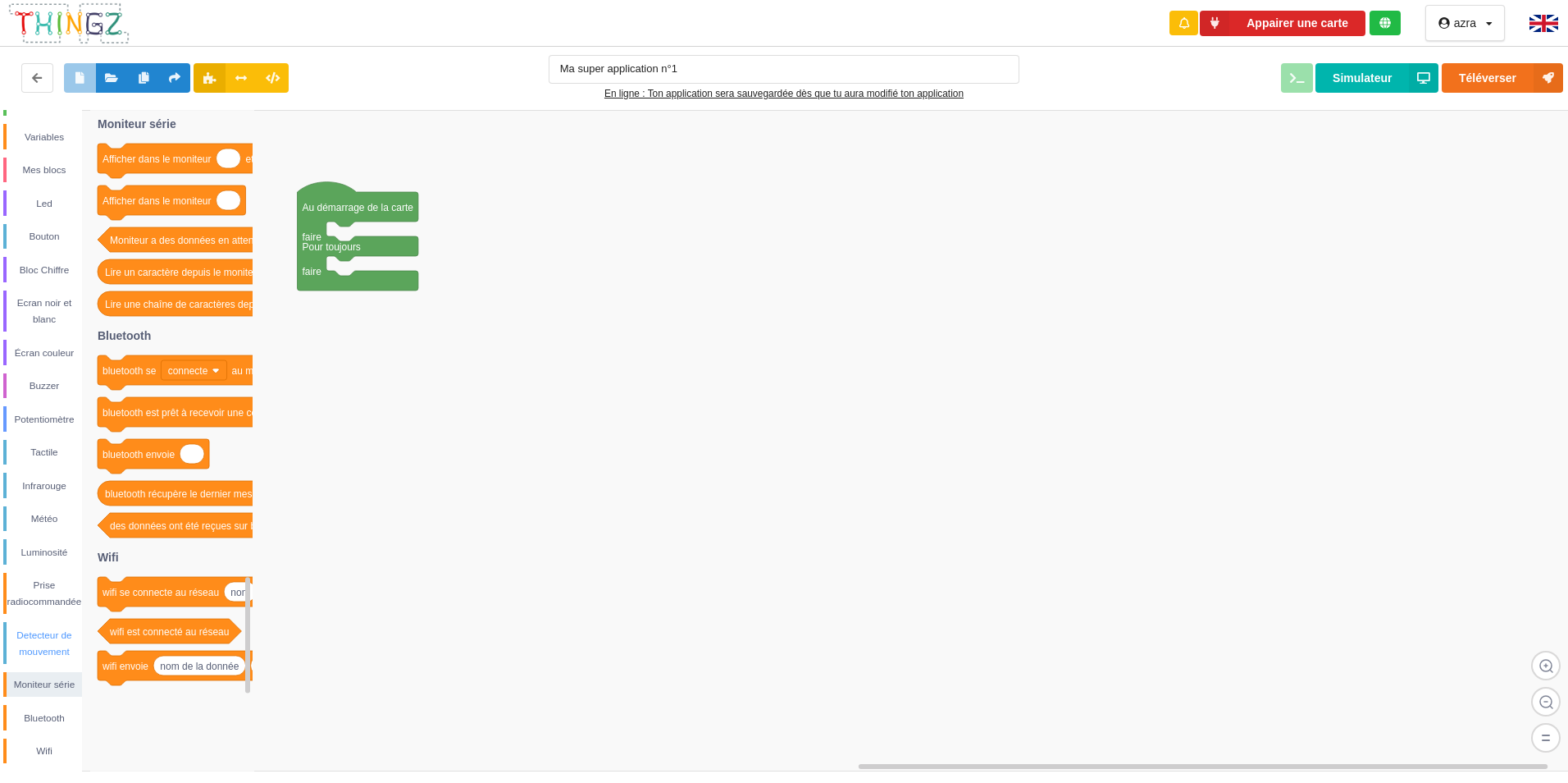
click at [54, 646] on div "Detecteur de mouvement" at bounding box center [44, 643] width 76 height 33
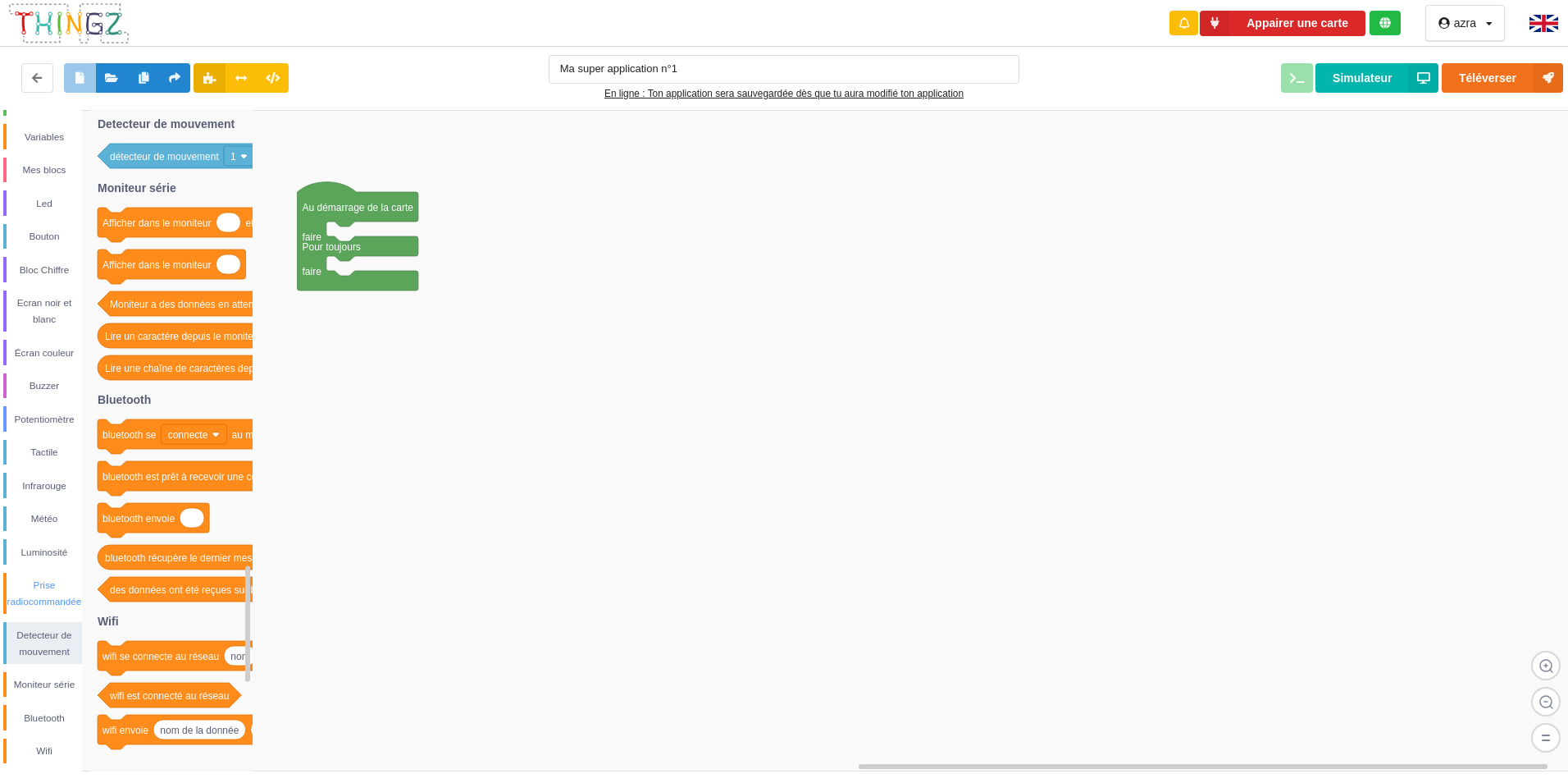
click at [56, 605] on div "Prise radiocommandée" at bounding box center [44, 594] width 76 height 33
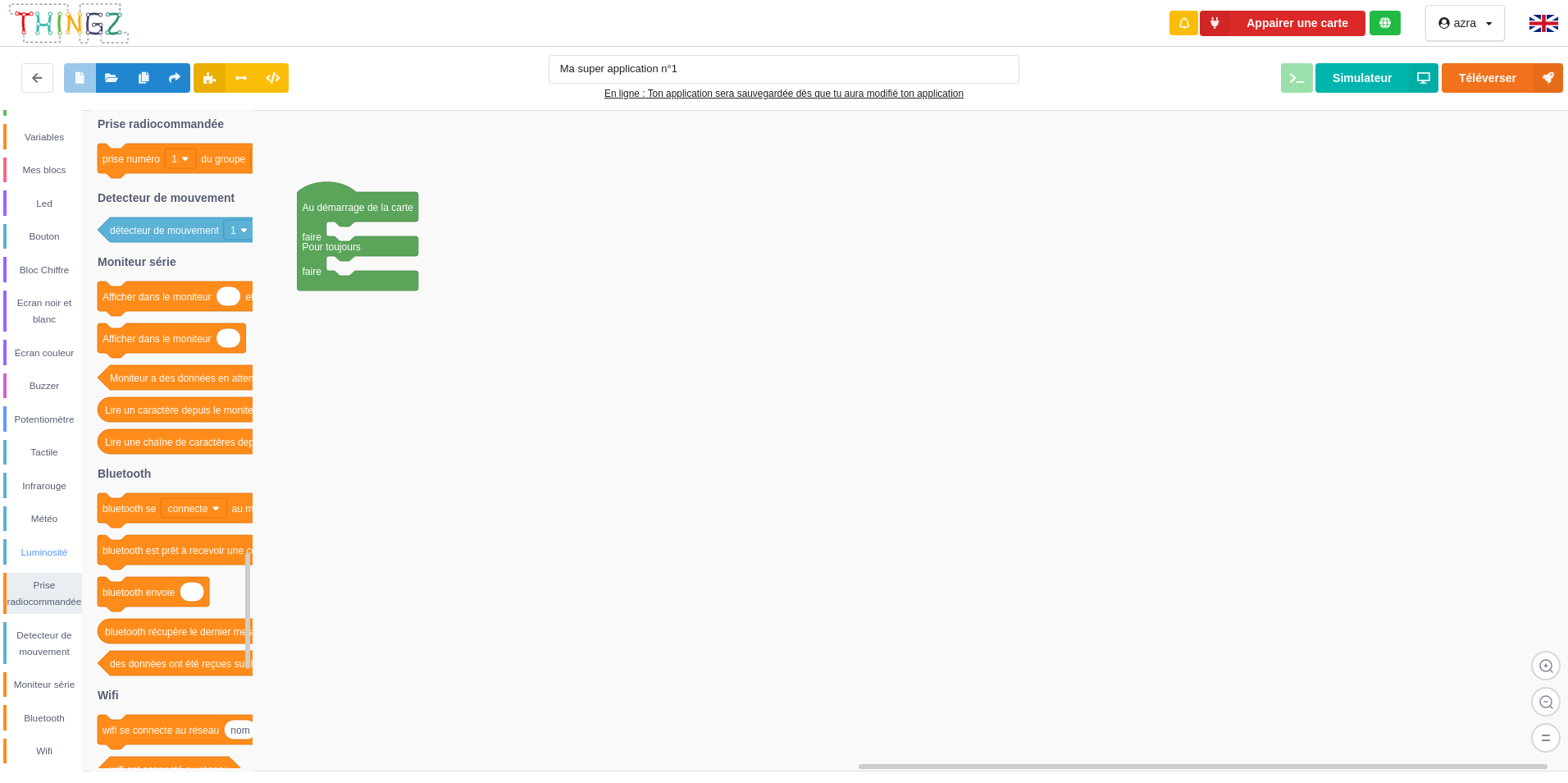
click at [58, 560] on div "Luminosité" at bounding box center [44, 552] width 76 height 16
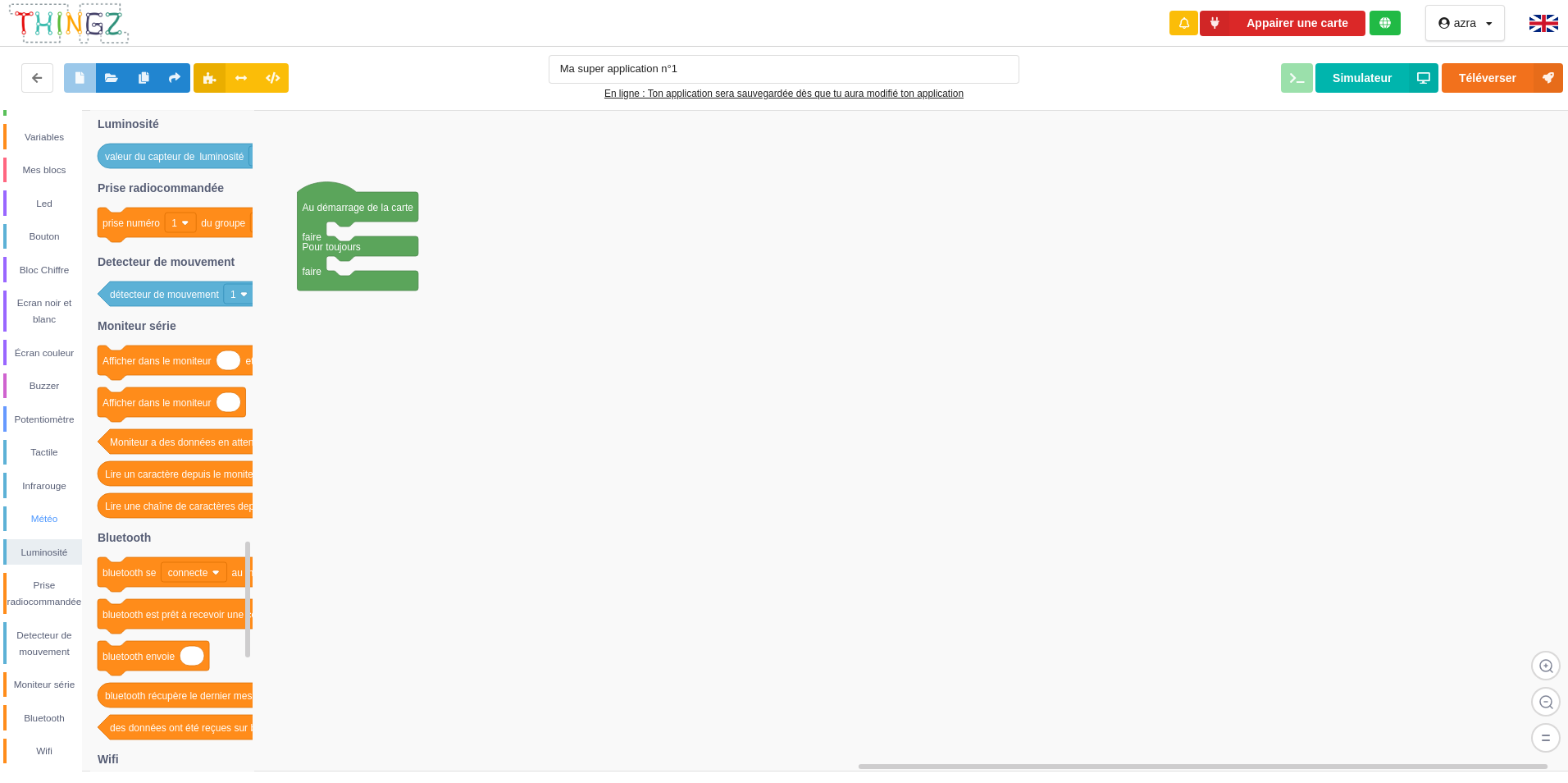
click at [59, 525] on div "Météo" at bounding box center [44, 519] width 76 height 16
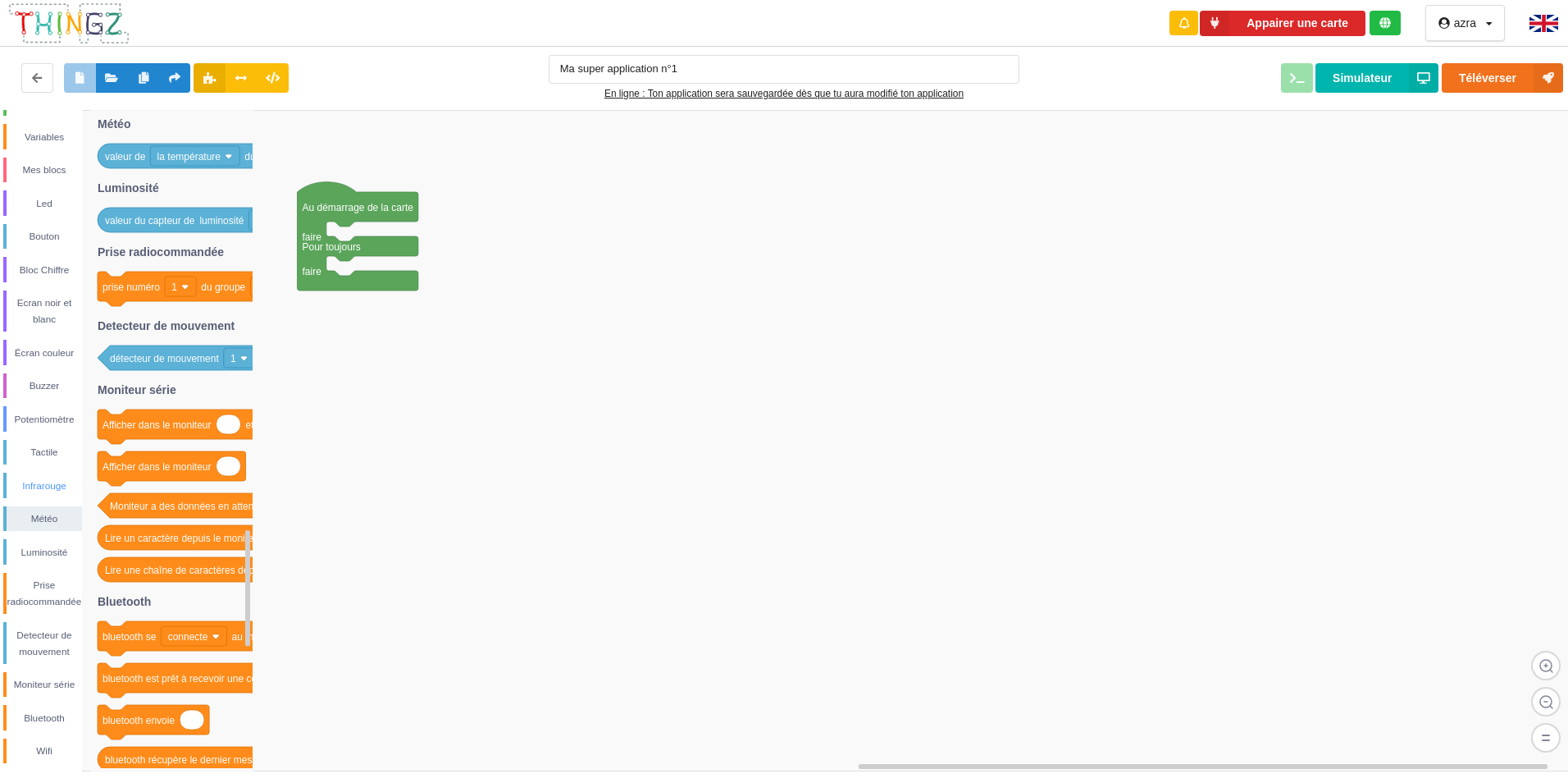
click at [44, 473] on div "Infrarouge" at bounding box center [43, 485] width 79 height 25
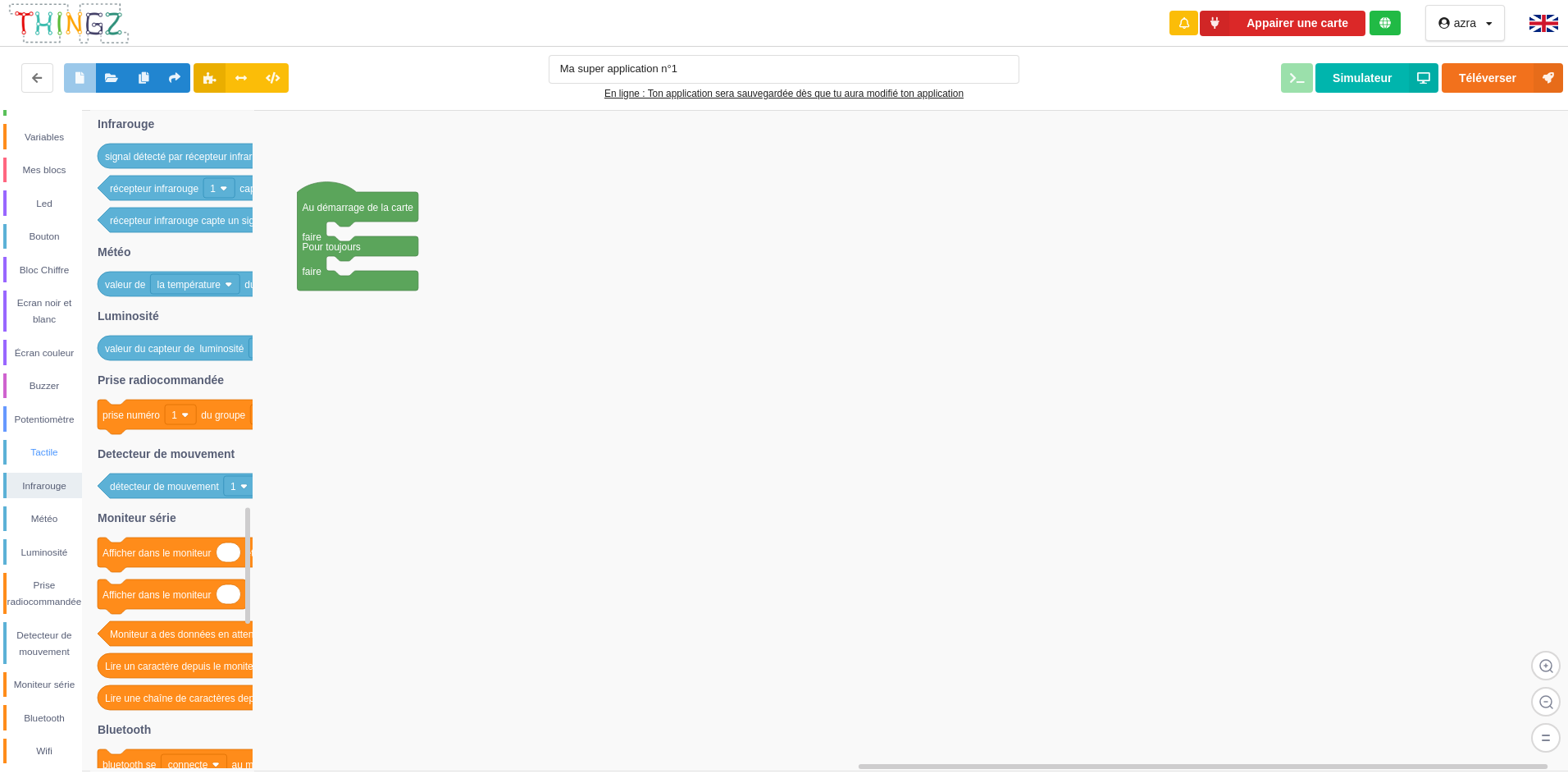
click at [44, 457] on div "Tactile" at bounding box center [44, 453] width 76 height 16
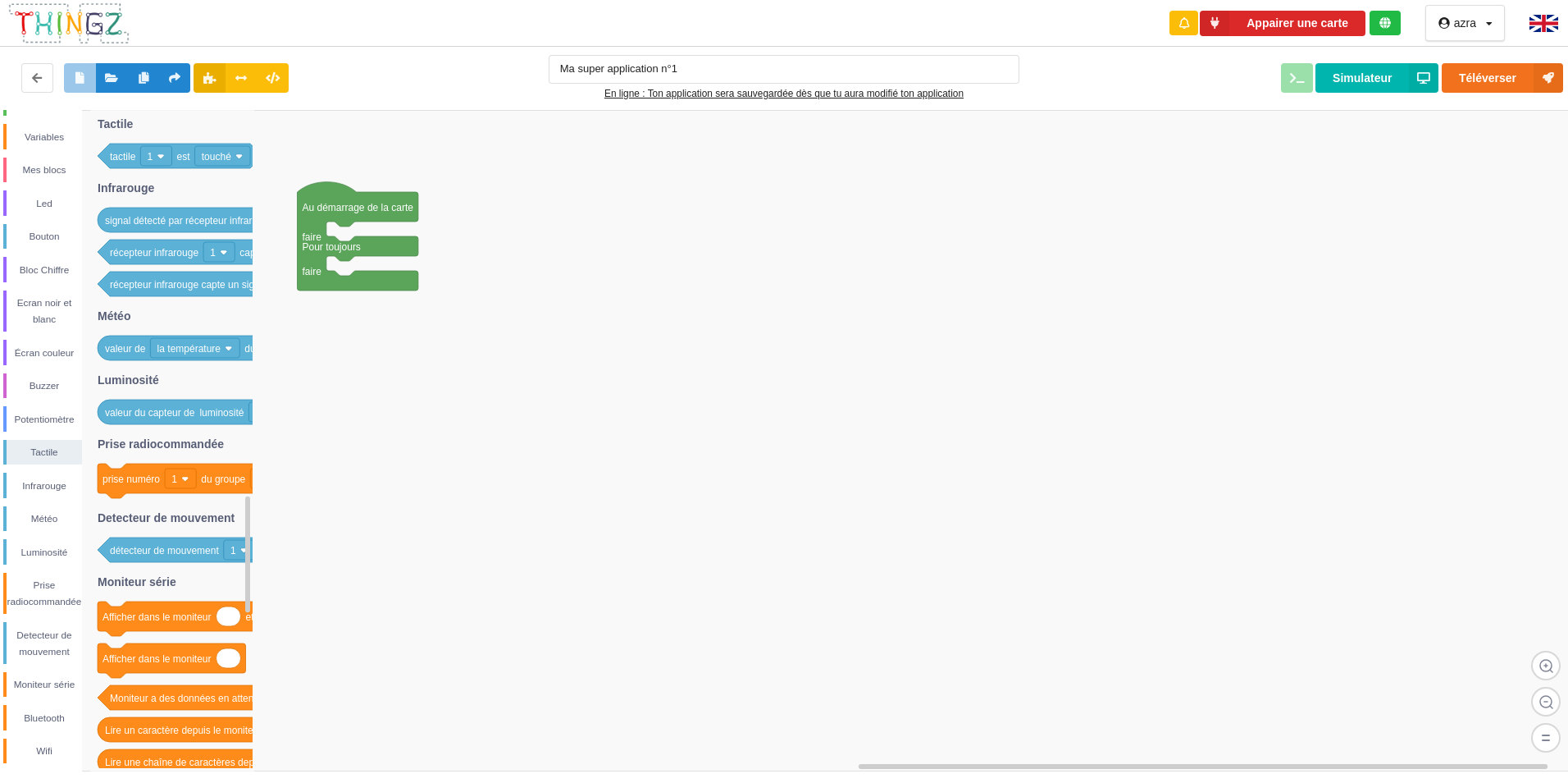
click at [47, 436] on div "Conditions Boucles Nombres Variables Mes blocs Led Bouton Bloc Chiffre Ecran no…" at bounding box center [41, 394] width 82 height 739
drag, startPoint x: 55, startPoint y: 412, endPoint x: 54, endPoint y: 404, distance: 8.1
click at [54, 404] on div "Conditions Boucles Nombres Variables Mes blocs Led Bouton Bloc Chiffre Ecran no…" at bounding box center [41, 394] width 82 height 739
click at [35, 583] on div "Prise radiocommandée" at bounding box center [44, 594] width 76 height 33
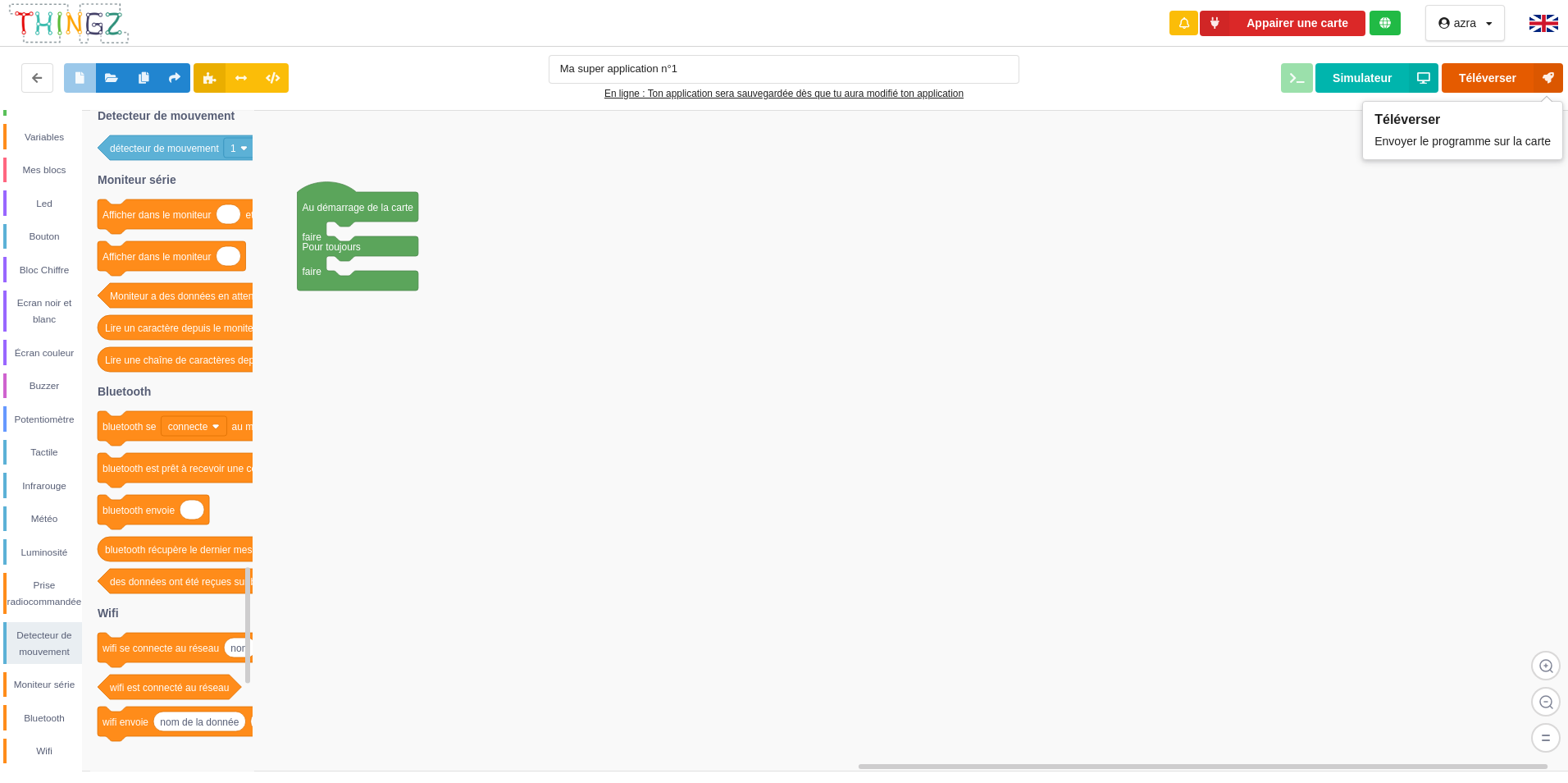
click at [1492, 81] on button "Téléverser" at bounding box center [1502, 77] width 121 height 29
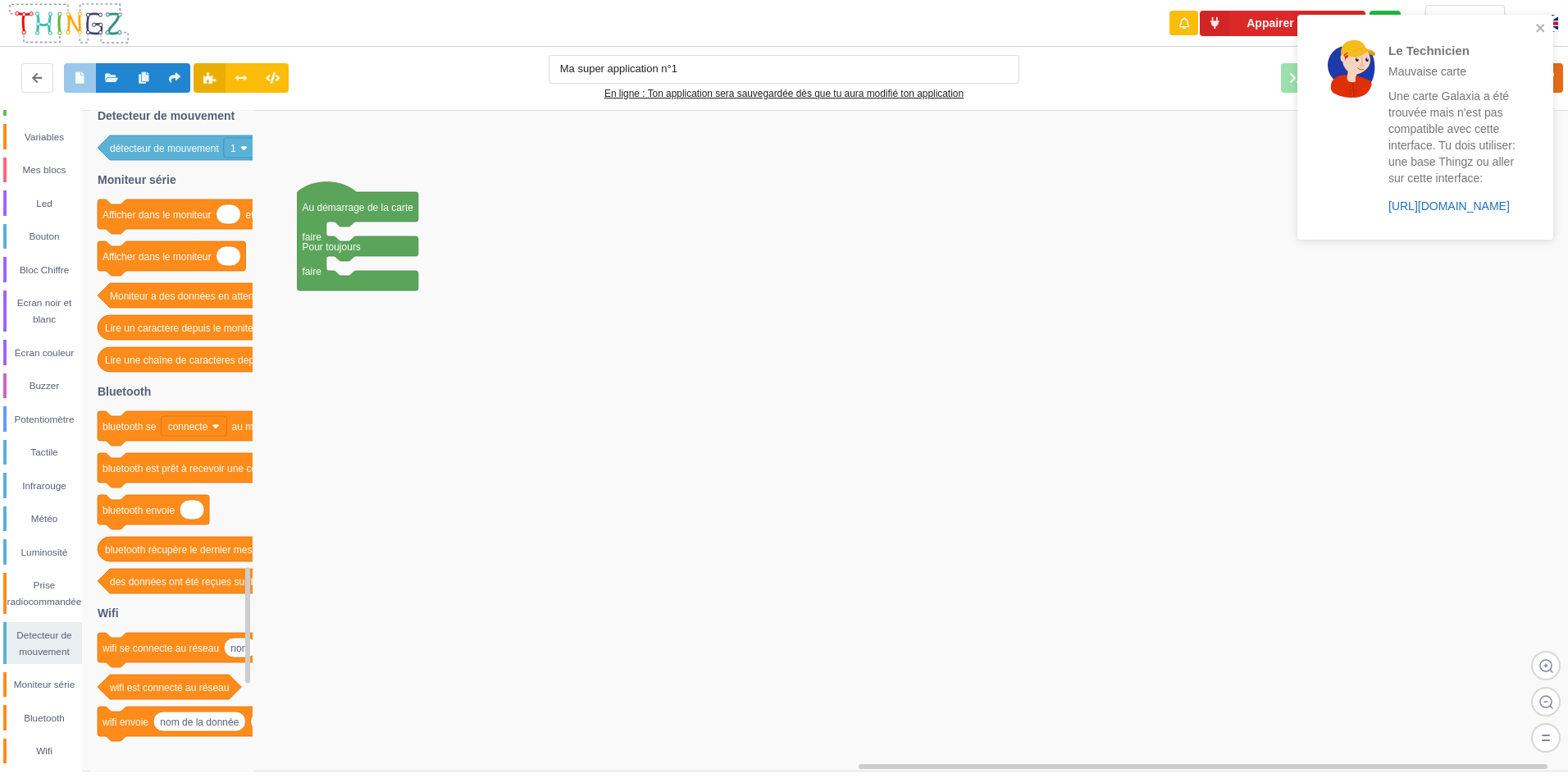
click at [1471, 208] on link "https://play.thingz.co/galaxia" at bounding box center [1449, 206] width 121 height 13
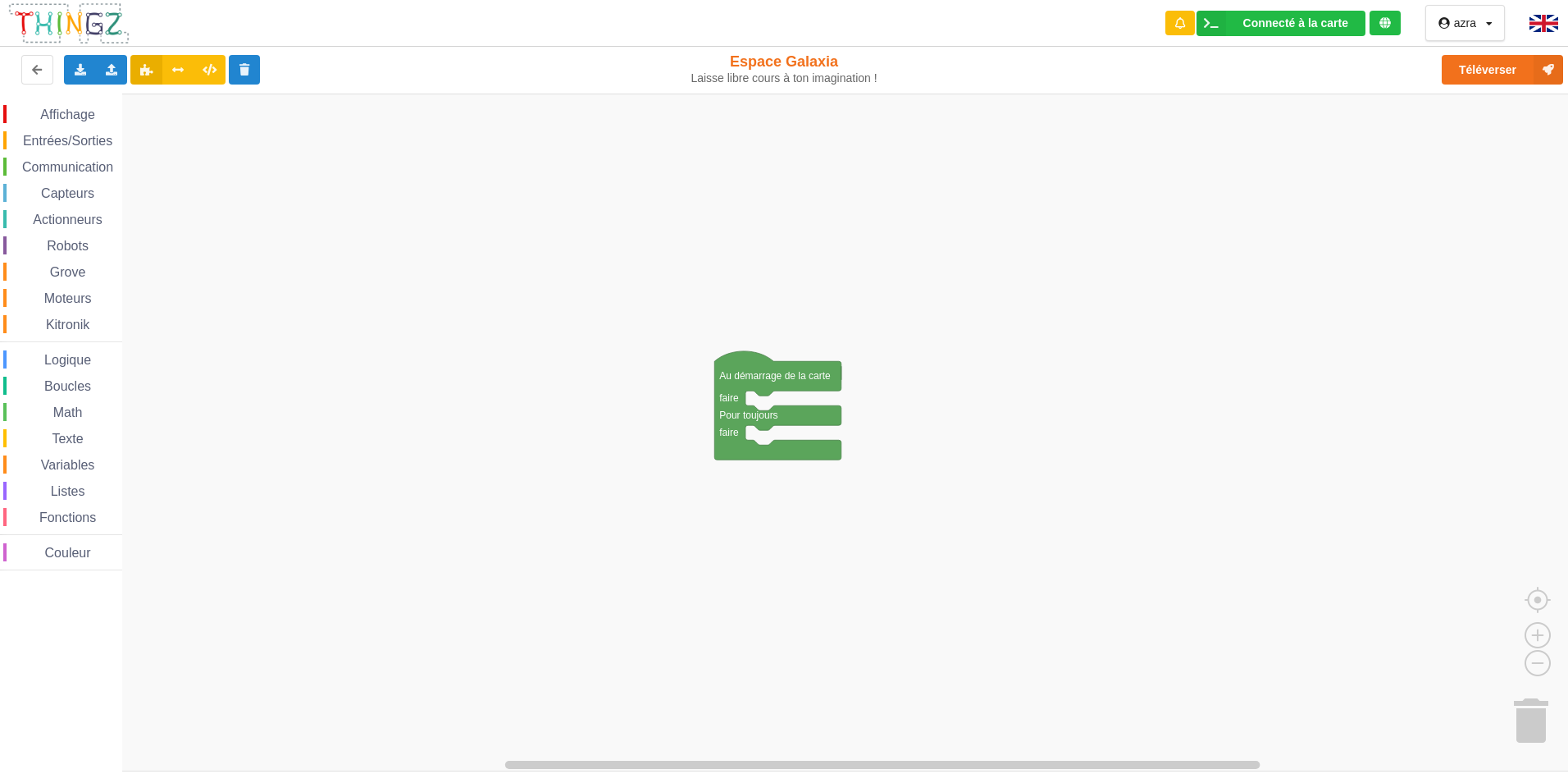
click at [6, 117] on div "Affichage" at bounding box center [63, 114] width 119 height 18
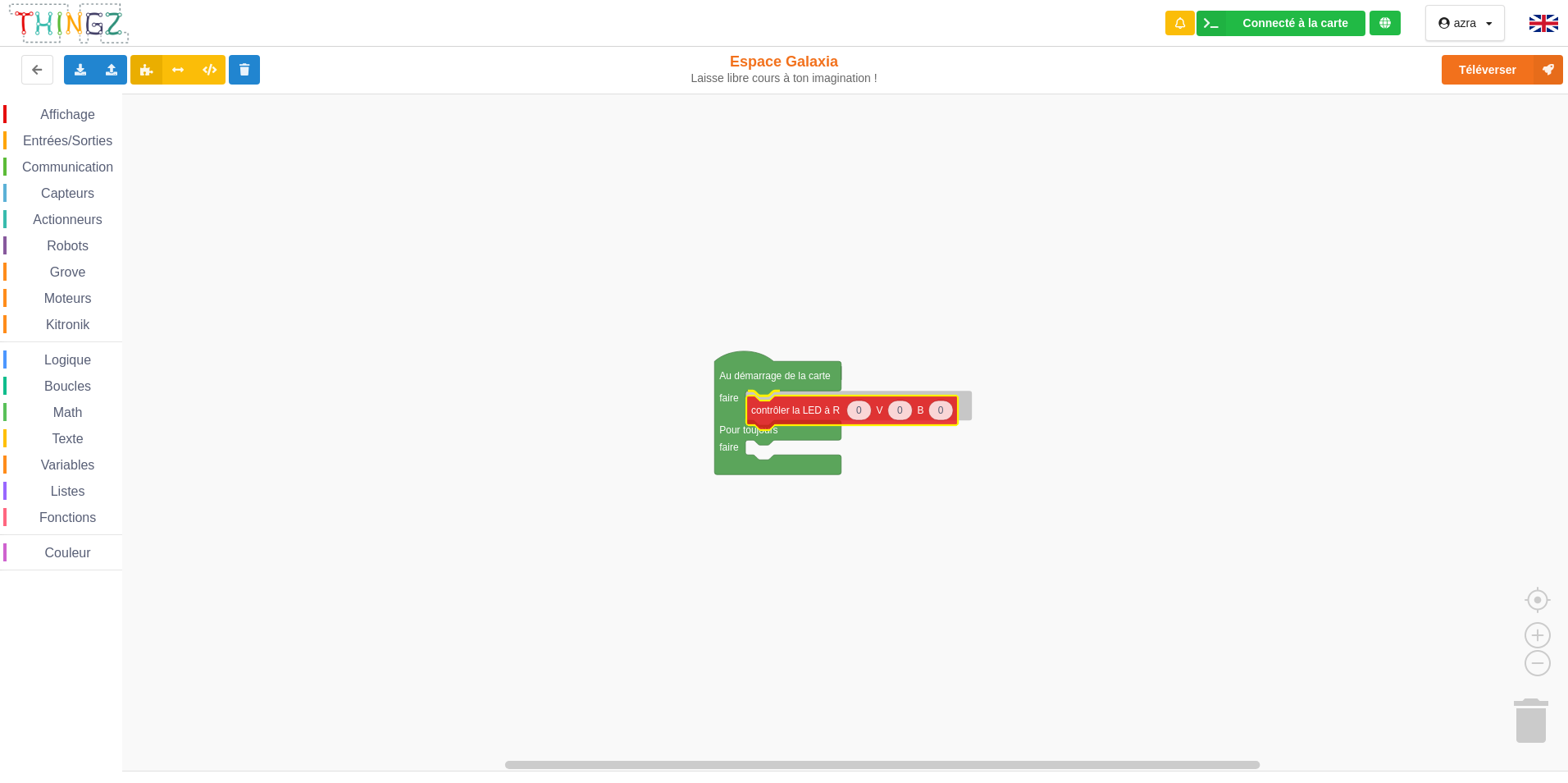
click at [799, 412] on div "Affichage Entrées/Sorties Communication Capteurs Actionneurs Robots Grove Moteu…" at bounding box center [790, 432] width 1580 height 677
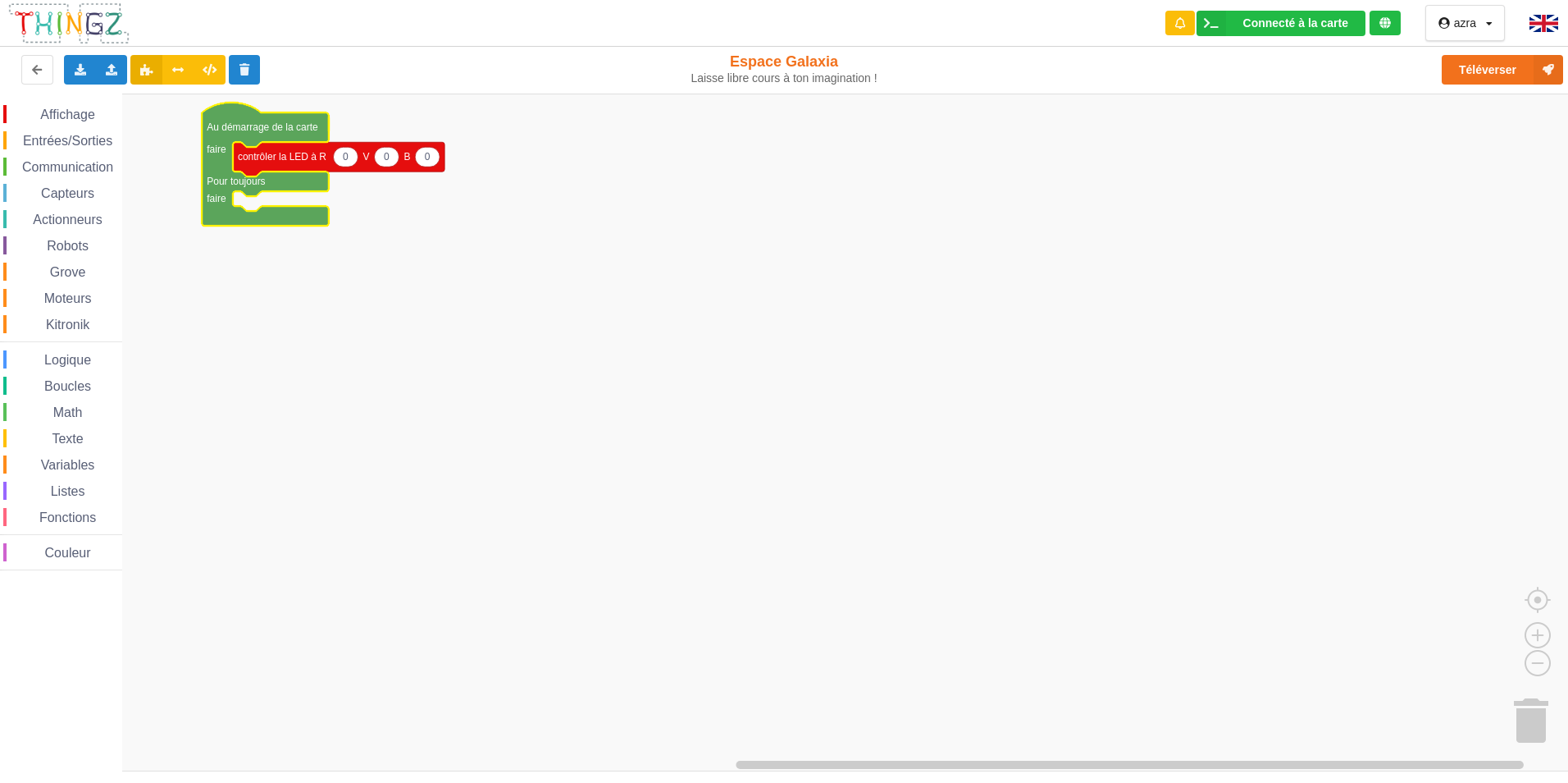
click at [55, 210] on div "Actionneurs" at bounding box center [63, 219] width 119 height 18
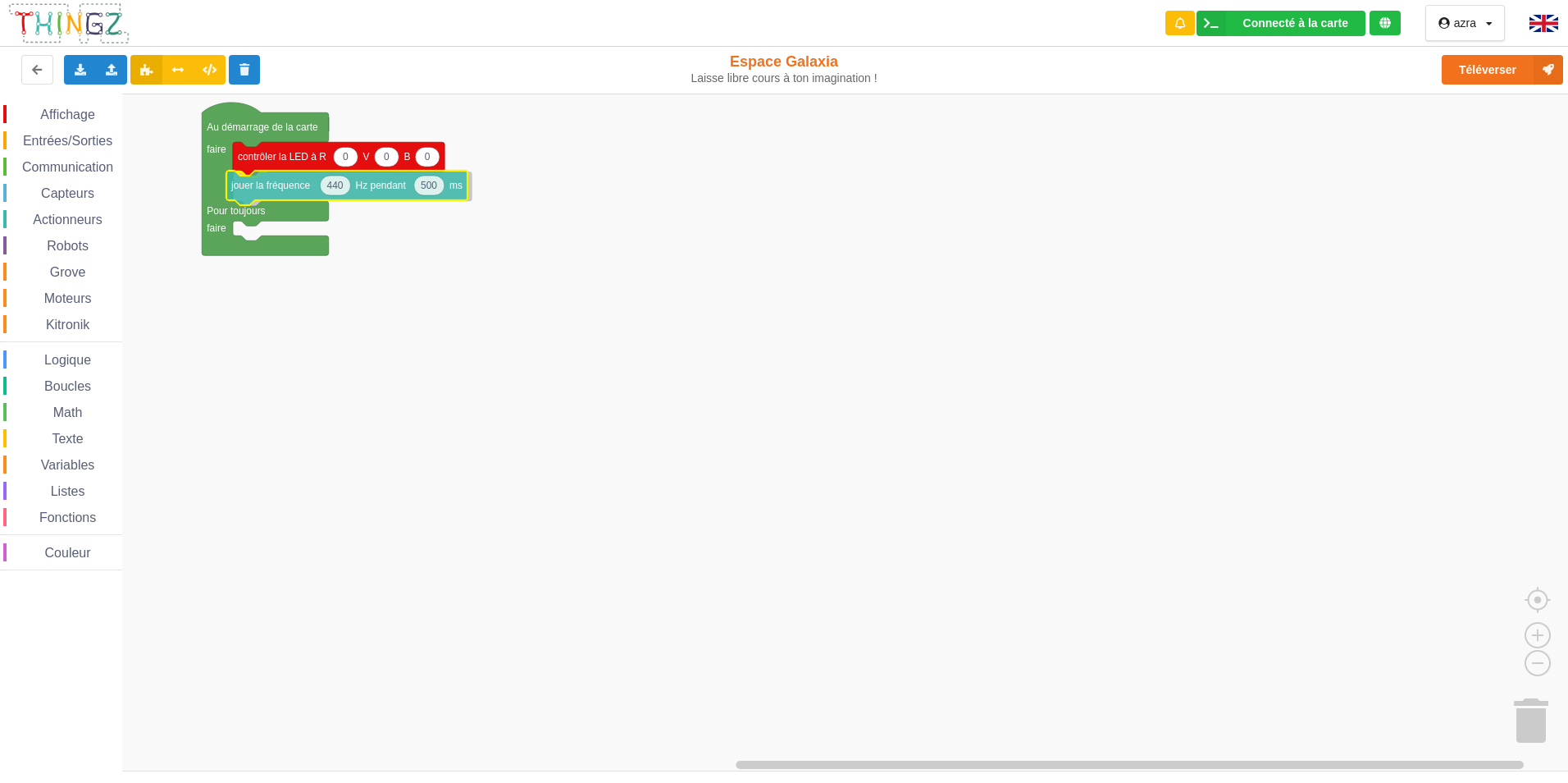
click at [294, 190] on div "Affichage Entrées/Sorties Communication Capteurs Actionneurs Robots Grove Moteu…" at bounding box center [790, 432] width 1580 height 677
click at [89, 114] on span "Affichage" at bounding box center [66, 114] width 59 height 14
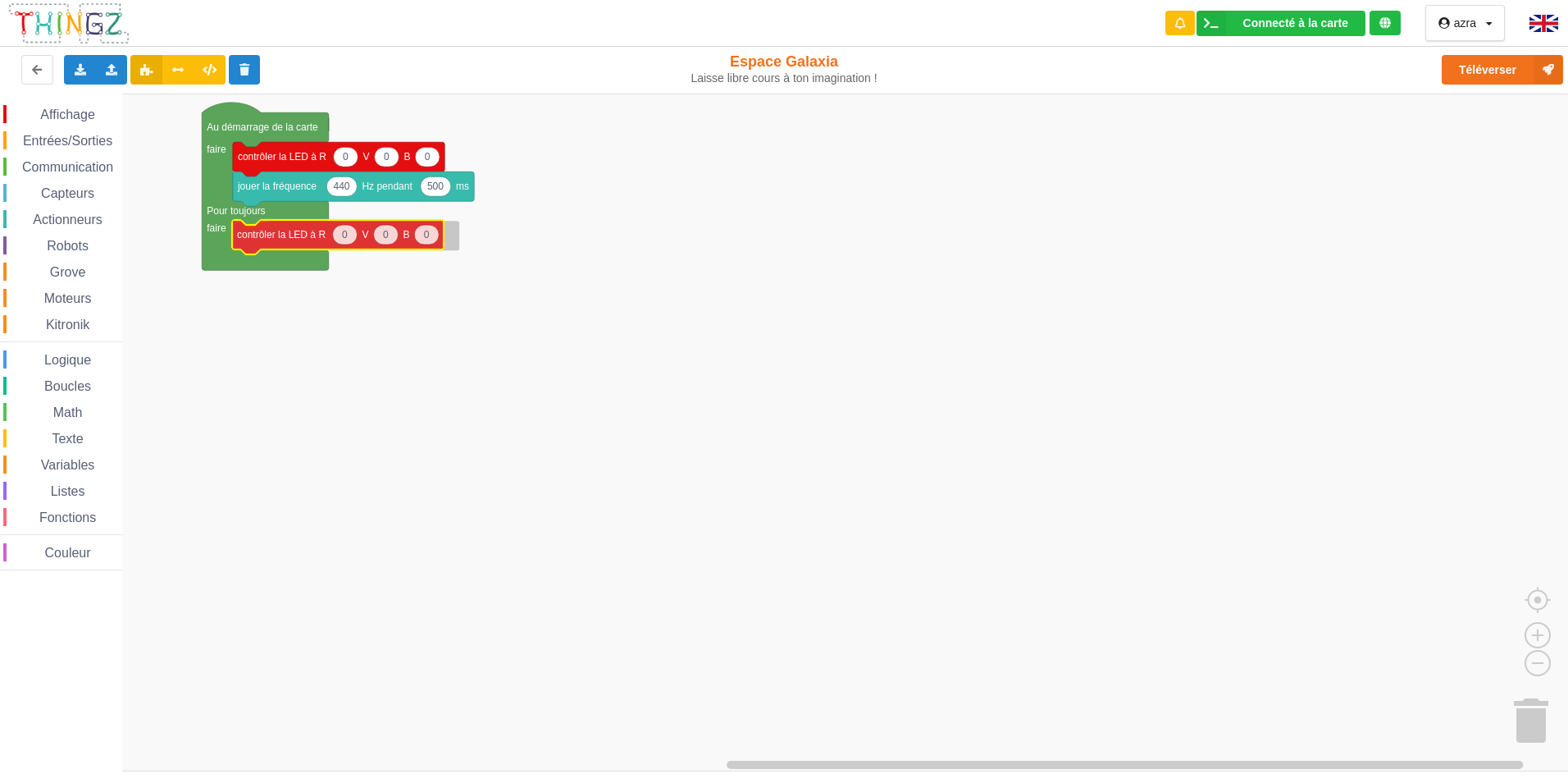
click at [268, 245] on div "Affichage Entrées/Sorties Communication Capteurs Actionneurs Robots Grove Moteu…" at bounding box center [790, 432] width 1580 height 677
click at [345, 239] on text "0" at bounding box center [346, 235] width 5 height 12
type input "255"
click at [399, 240] on icon "Espace de travail de Blocky" at bounding box center [392, 236] width 25 height 20
click at [718, 341] on rect "Espace de travail de Blocky" at bounding box center [790, 432] width 1580 height 677
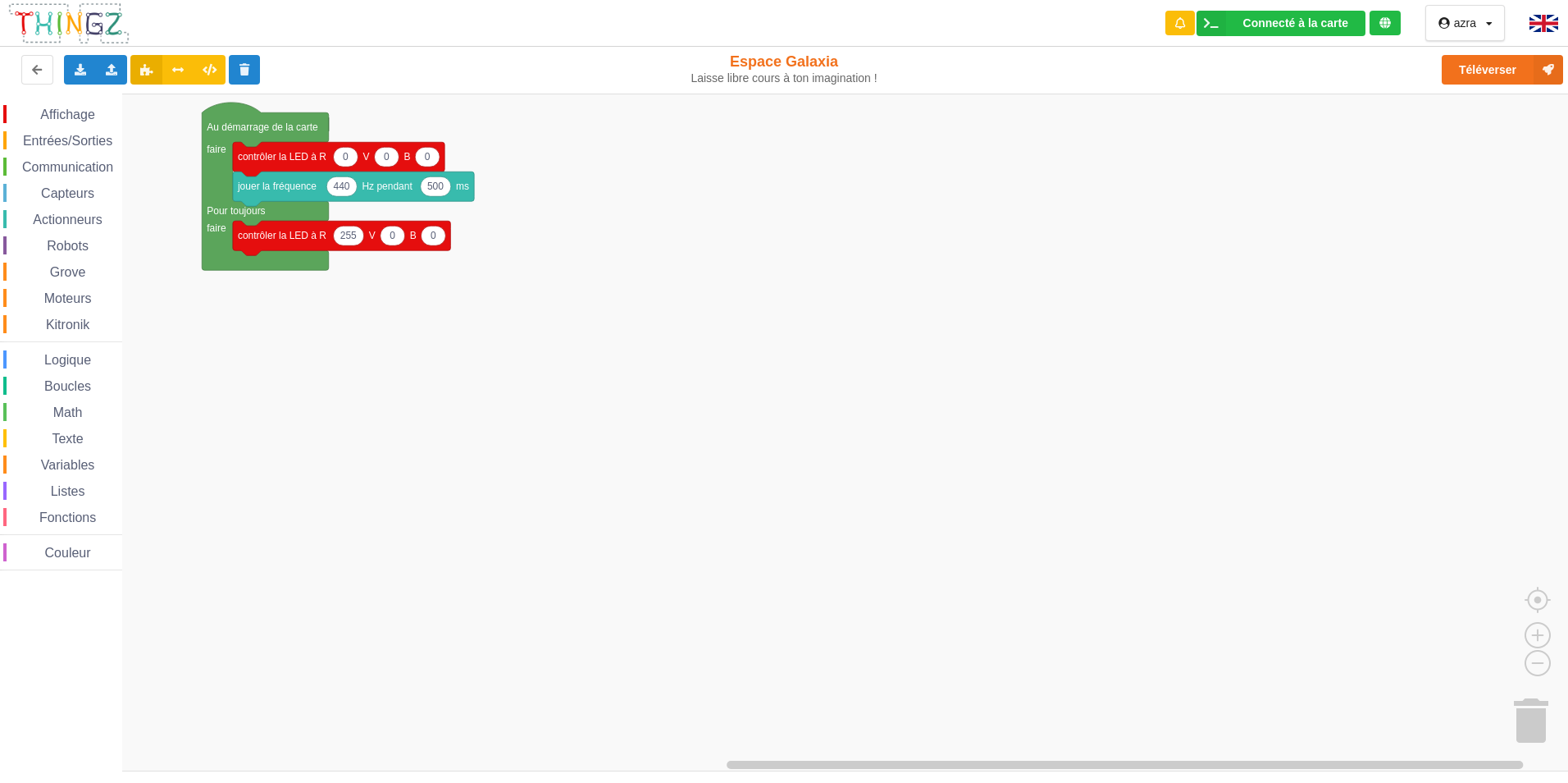
click at [82, 128] on div "Affichage Entrées/Sorties Communication Capteurs Actionneurs Robots Grove Moteu…" at bounding box center [61, 337] width 122 height 465
click at [85, 144] on span "Entrées/Sorties" at bounding box center [68, 140] width 95 height 14
click at [284, 272] on div "Affichage Entrées/Sorties Communication Capteurs Actionneurs Robots Grove Moteu…" at bounding box center [790, 432] width 1580 height 677
type input "500"
click at [84, 111] on span "Affichage" at bounding box center [66, 114] width 59 height 14
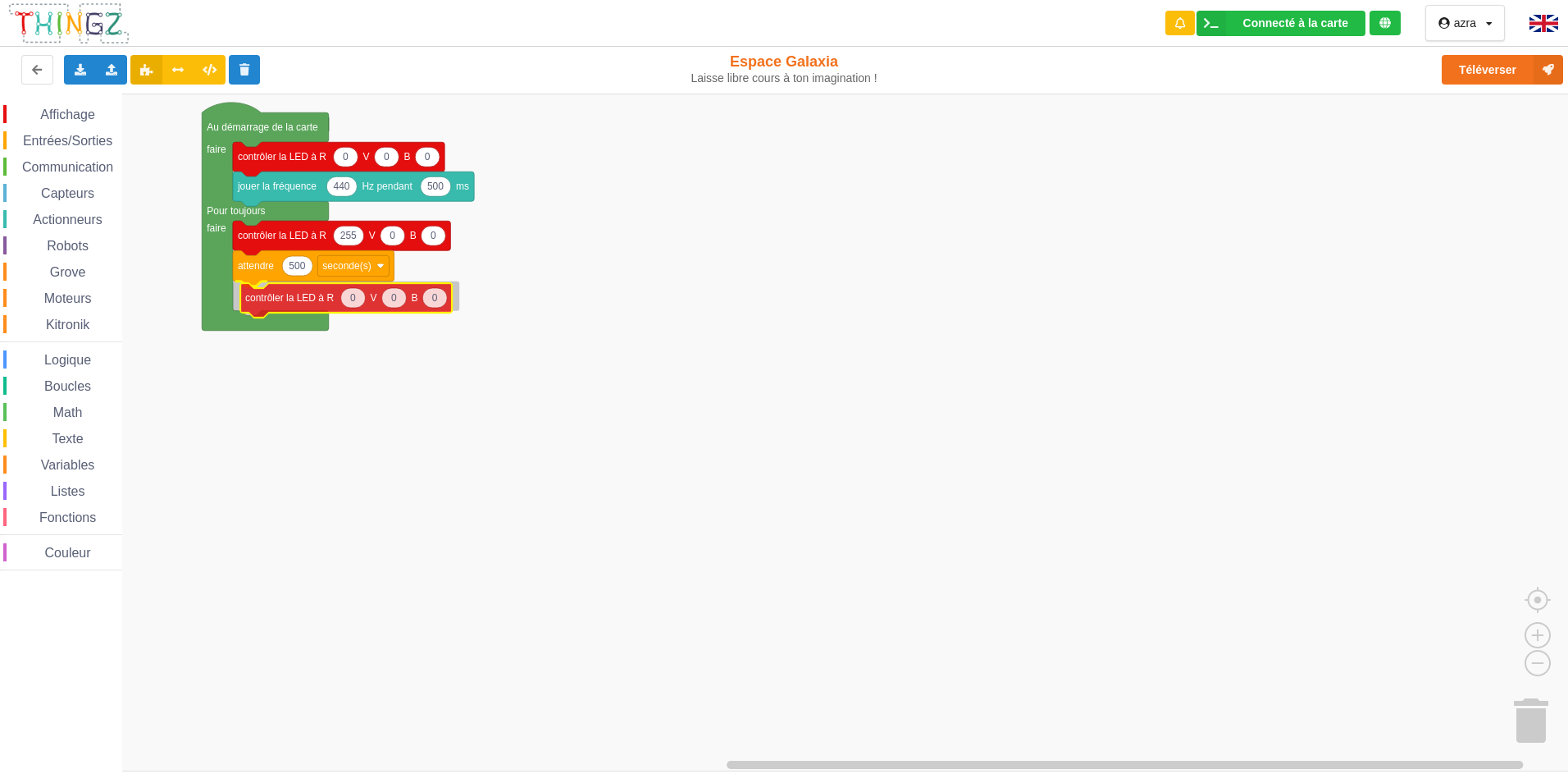
click at [319, 310] on div "Affichage Entrées/Sorties Communication Capteurs Actionneurs Robots Grove Moteu…" at bounding box center [790, 432] width 1580 height 677
click at [95, 147] on span "Entrées/Sorties" at bounding box center [68, 140] width 95 height 14
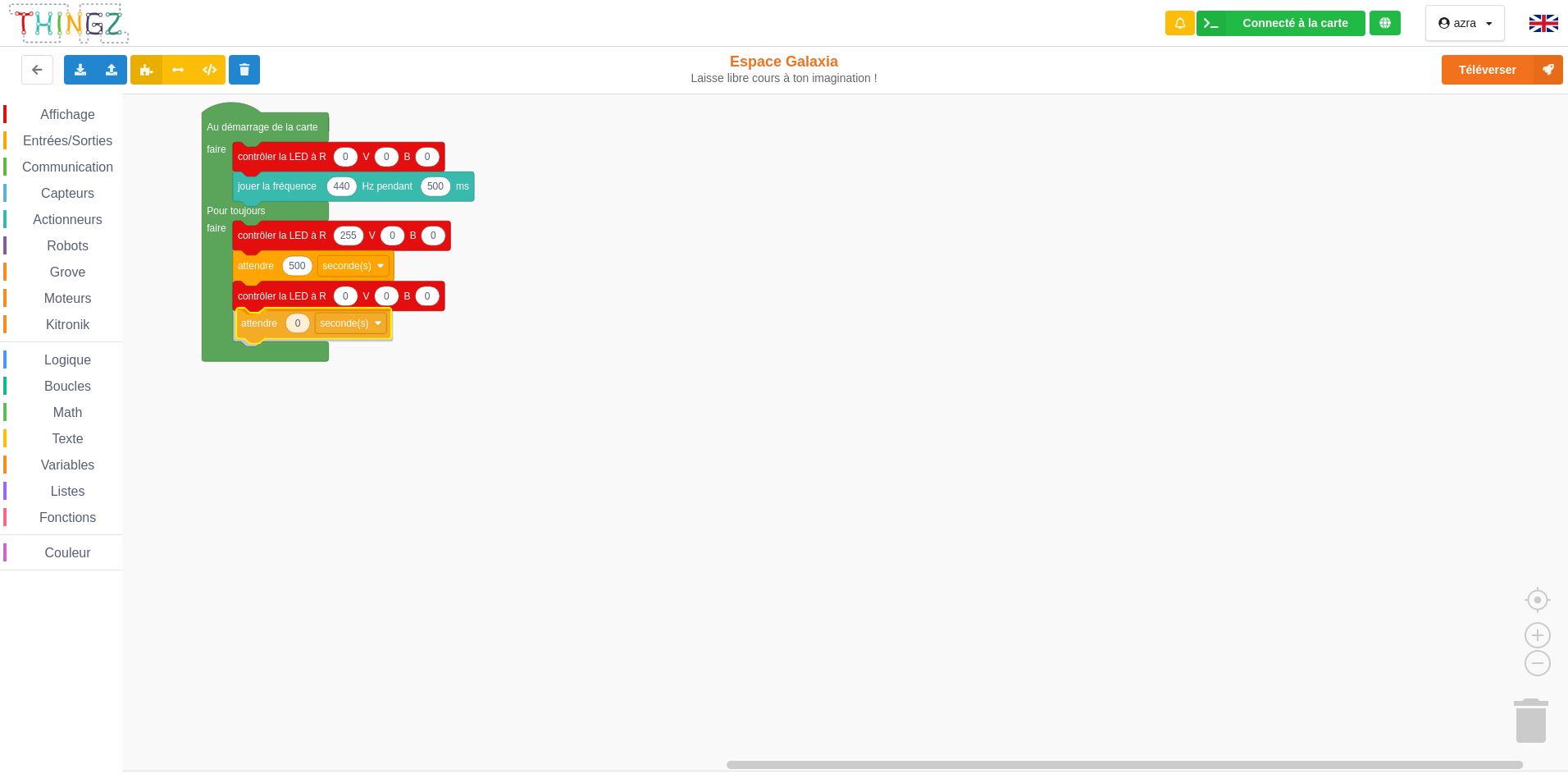
click at [359, 332] on div "Affichage Entrées/Sorties Communication Capteurs Actionneurs Robots Grove Moteu…" at bounding box center [790, 432] width 1580 height 677
click at [379, 325] on rect "Espace de travail de Blocky" at bounding box center [347, 326] width 71 height 21
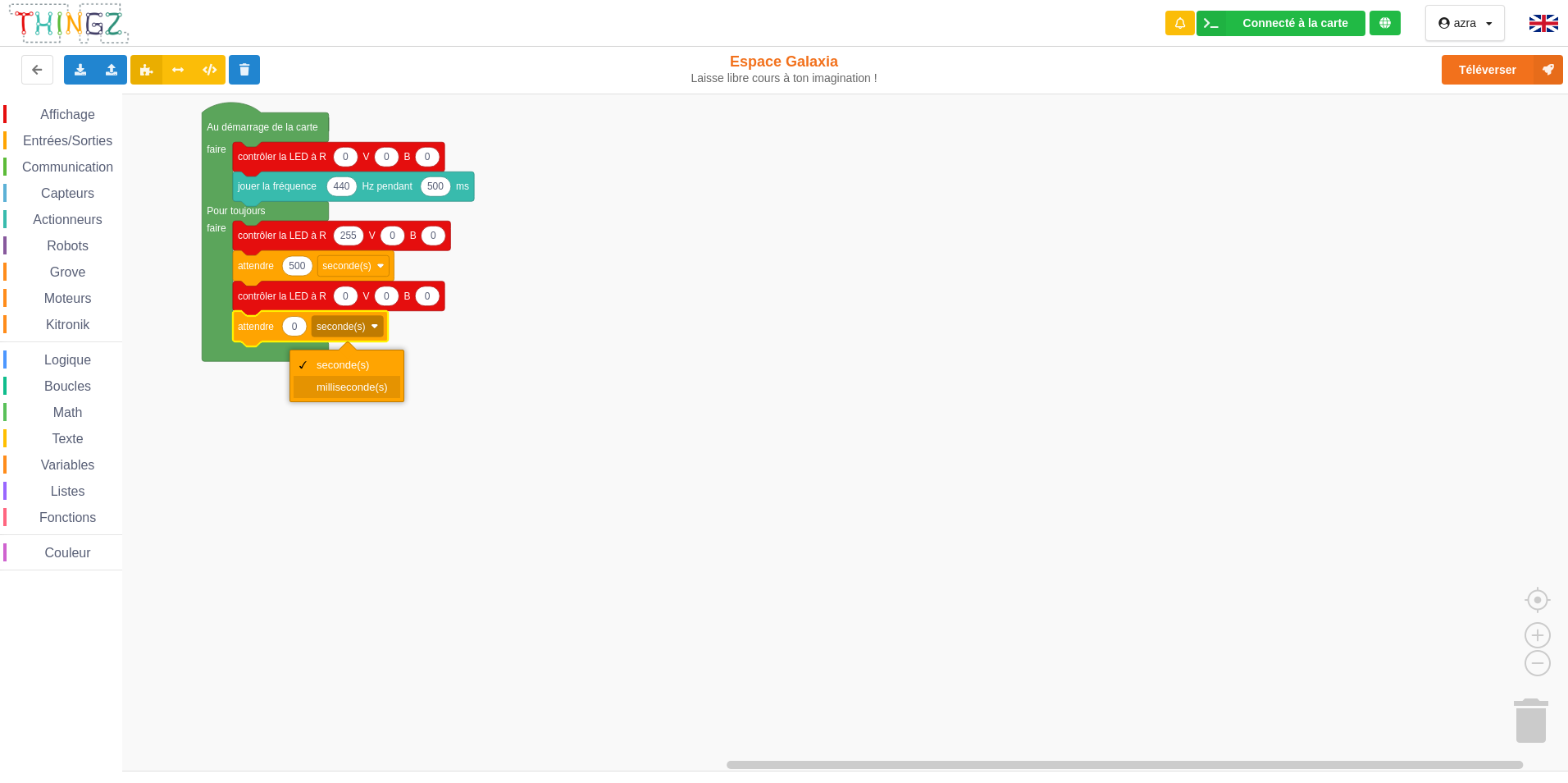
click at [361, 385] on div "milliseconde(s)" at bounding box center [352, 387] width 71 height 13
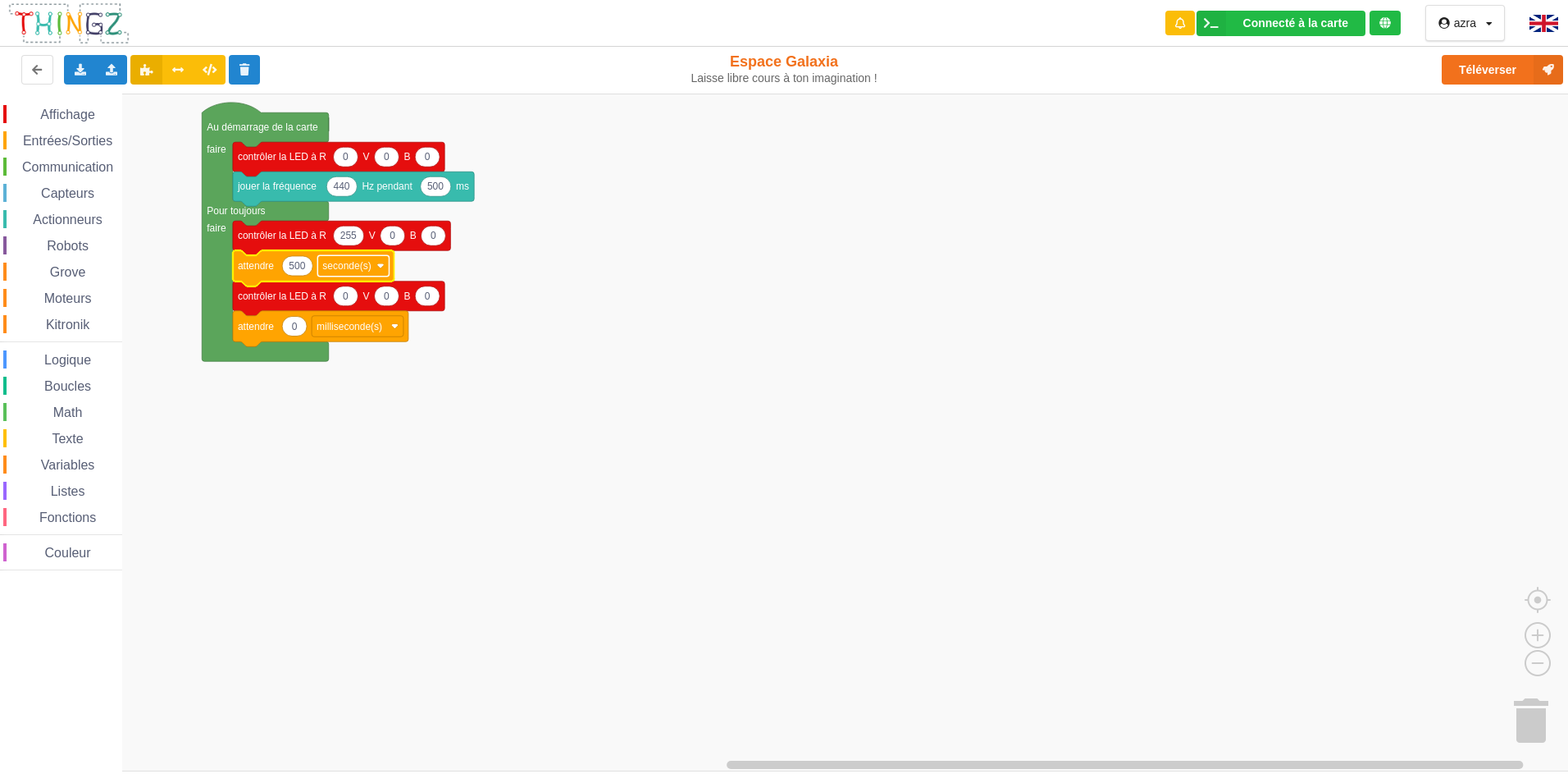
click at [386, 275] on rect "Espace de travail de Blocky" at bounding box center [353, 265] width 71 height 21
click at [376, 329] on div "milliseconde(s)" at bounding box center [358, 326] width 71 height 13
click at [422, 380] on rect "Espace de travail de Blocky" at bounding box center [790, 432] width 1580 height 677
click at [298, 323] on g "0" at bounding box center [294, 326] width 25 height 20
type input "500"
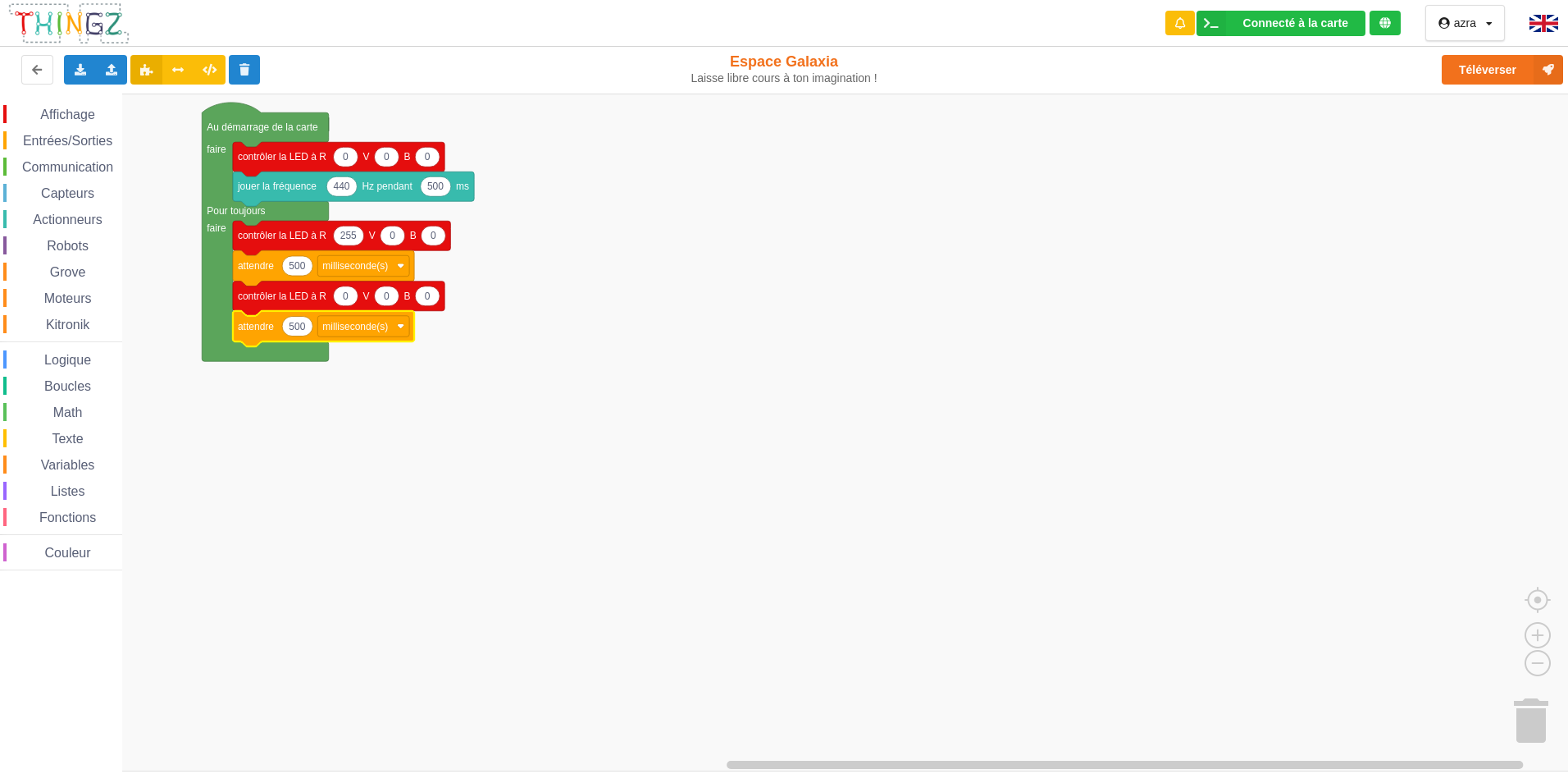
click at [800, 615] on rect "Espace de travail de Blocky" at bounding box center [790, 432] width 1580 height 677
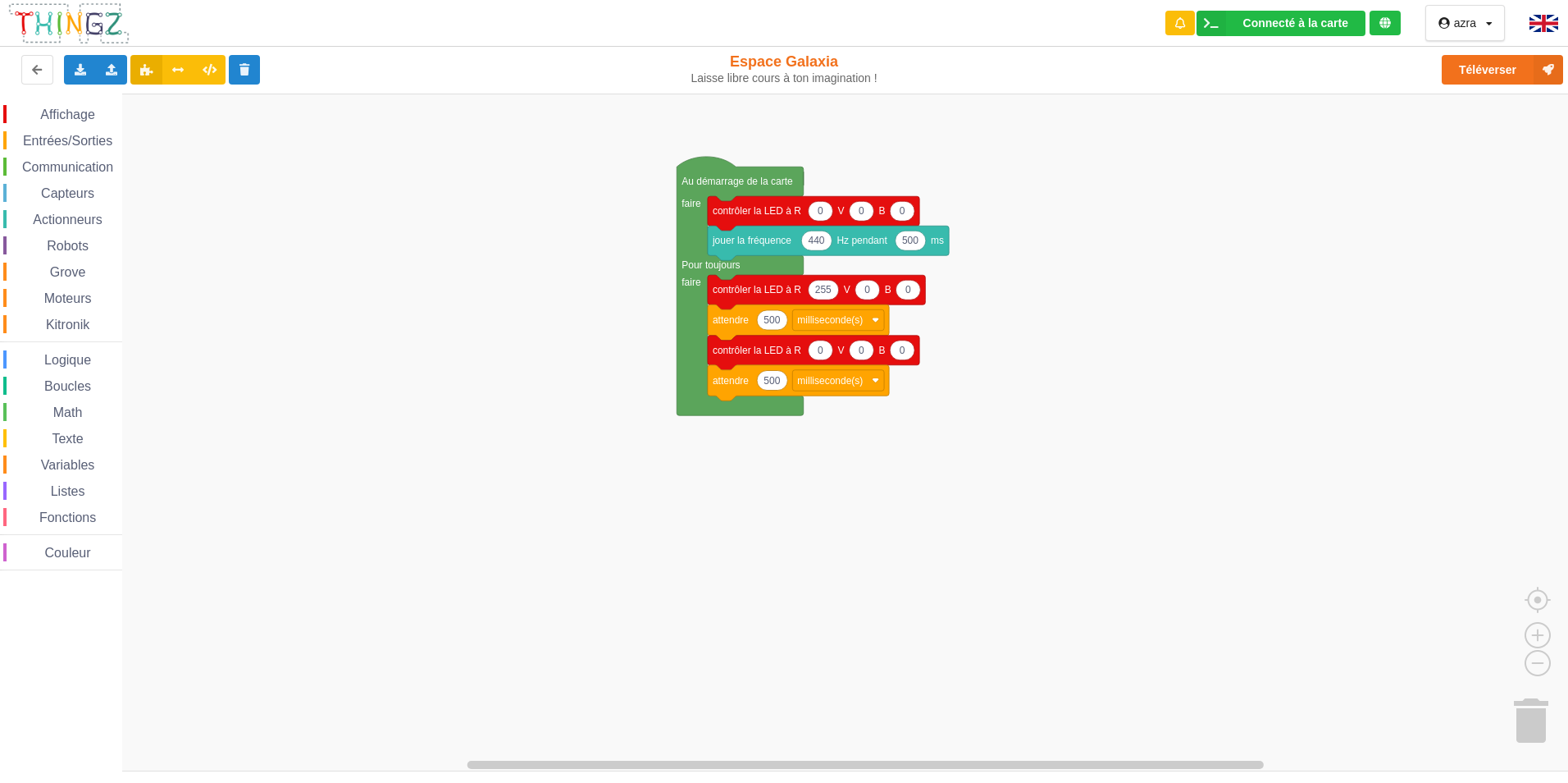
click at [737, 416] on div "Affichage Entrées/Sorties Communication Capteurs Actionneurs Robots Grove Moteu…" at bounding box center [790, 432] width 1580 height 677
click at [1490, 71] on button "Téléverser" at bounding box center [1502, 69] width 121 height 29
